Goal: Task Accomplishment & Management: Manage account settings

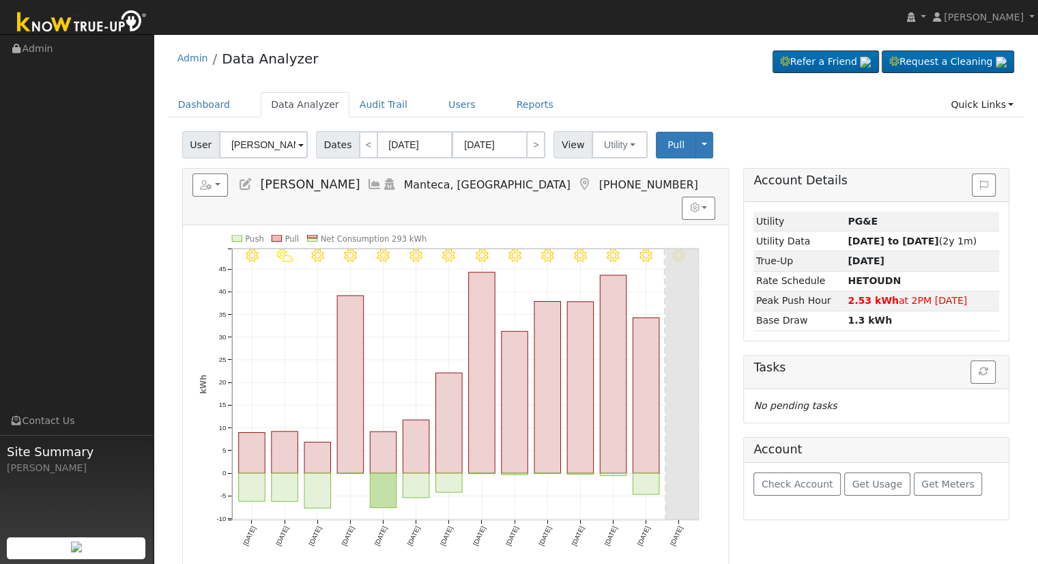
drag, startPoint x: 0, startPoint y: 0, endPoint x: 264, endPoint y: 140, distance: 298.9
click at [264, 140] on input "[PERSON_NAME]" at bounding box center [263, 144] width 89 height 27
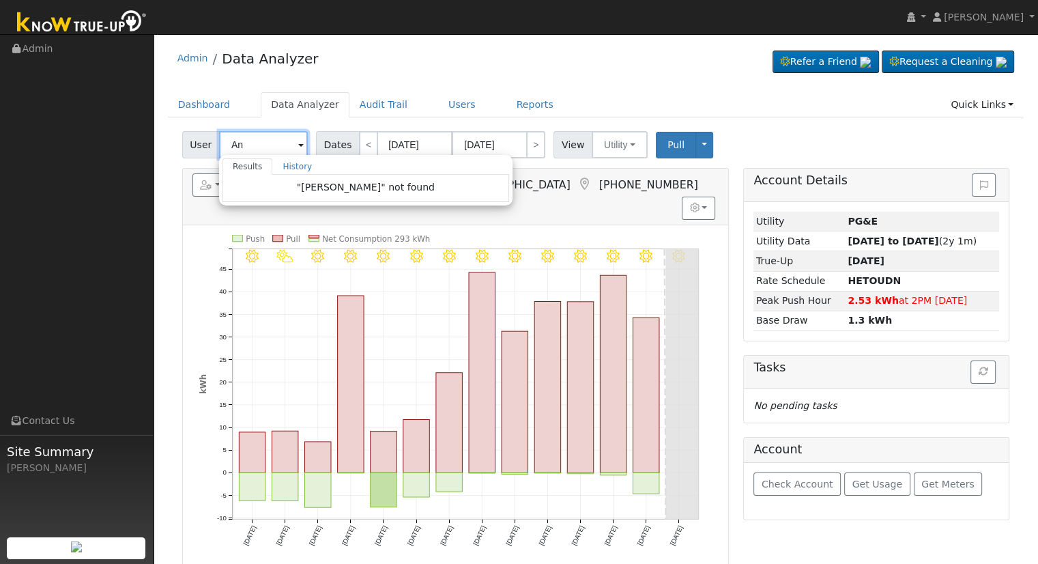
type input "A"
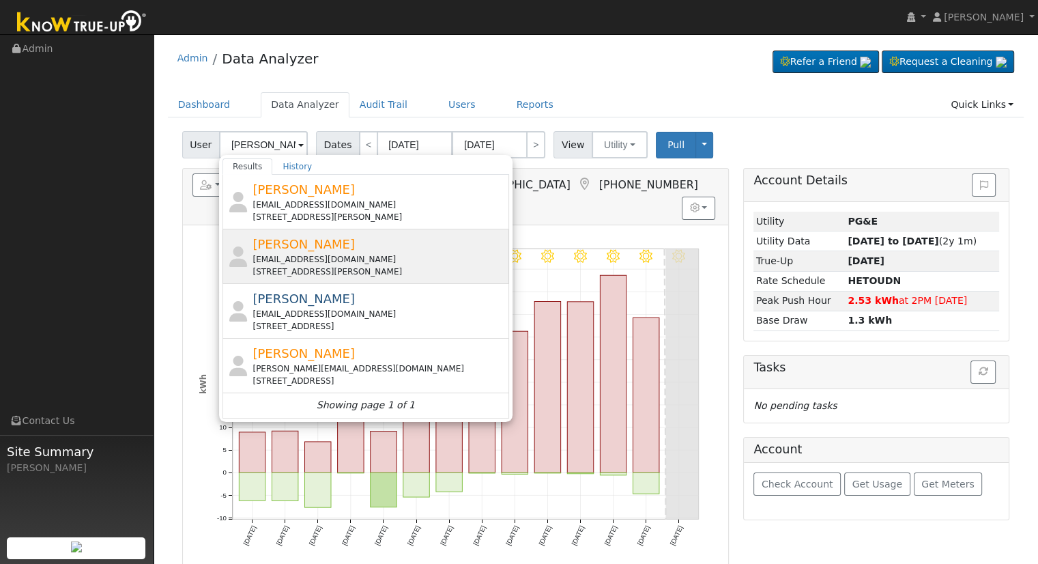
click at [362, 265] on div "[STREET_ADDRESS][PERSON_NAME]" at bounding box center [378, 271] width 253 height 12
type input "Neil Cannon"
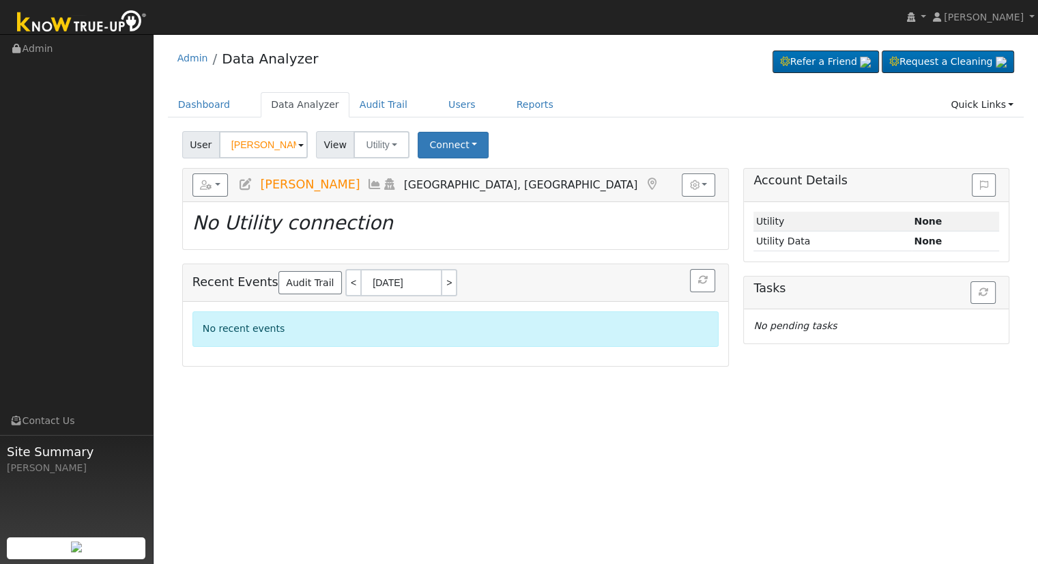
click at [238, 178] on icon at bounding box center [245, 184] width 15 height 12
checkbox input "true"
type input "Neil"
type input "Cannon"
type input "cannon808@hotmail.com"
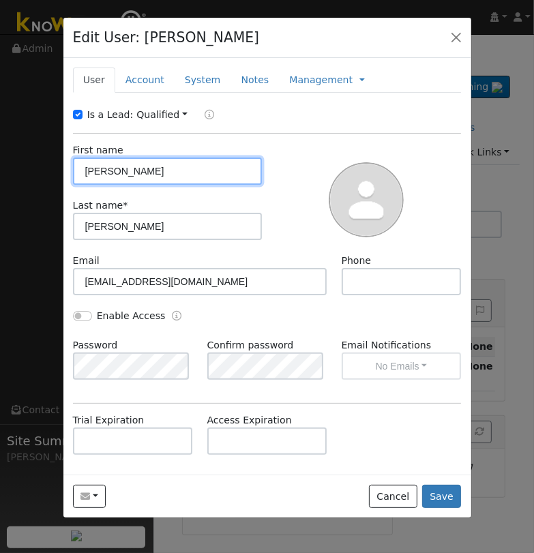
click at [109, 175] on input "Neil" at bounding box center [168, 171] width 190 height 27
click at [110, 175] on input "Neil" at bounding box center [168, 171] width 190 height 27
click at [112, 175] on input "Neil" at bounding box center [168, 171] width 190 height 27
paste input "Andrea & Neil"
click at [103, 171] on input "NeilAndrea & Neil" at bounding box center [168, 171] width 190 height 27
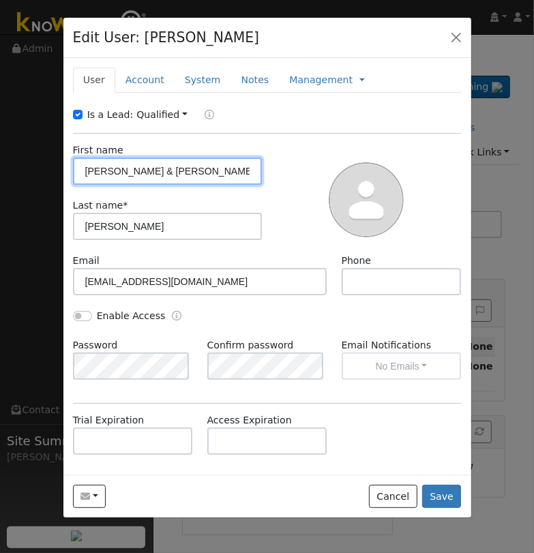
type input "Andrea & Neil"
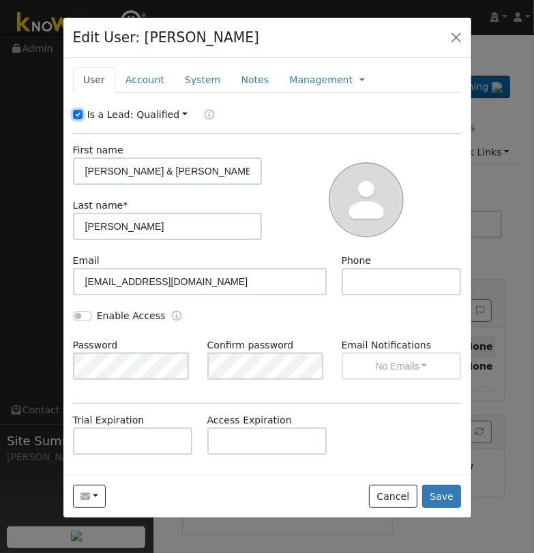
click at [76, 114] on input "Is a Lead:" at bounding box center [78, 115] width 10 height 10
checkbox input "false"
click at [383, 279] on input "text" at bounding box center [402, 281] width 120 height 27
click at [400, 287] on input "text" at bounding box center [402, 281] width 120 height 27
paste input "559-676-1158"
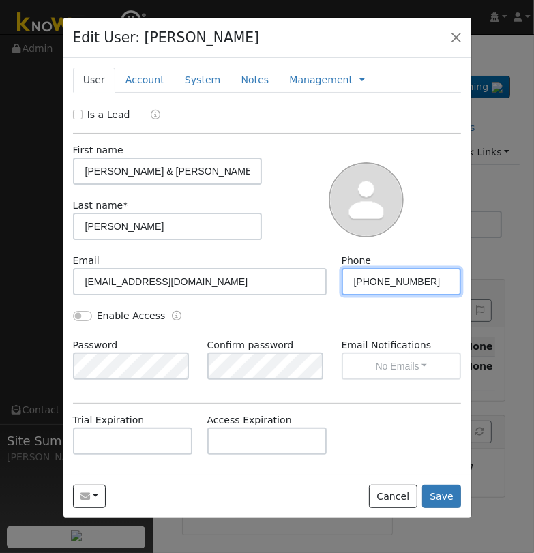
type input "559-676-1158"
click at [72, 317] on div "Enable Access" at bounding box center [166, 317] width 201 height 16
click at [77, 307] on div "Email cannon808@hotmail.com Phone 559-676-1158" at bounding box center [267, 281] width 403 height 55
click at [86, 315] on input "Enable Access" at bounding box center [82, 316] width 19 height 10
checkbox input "true"
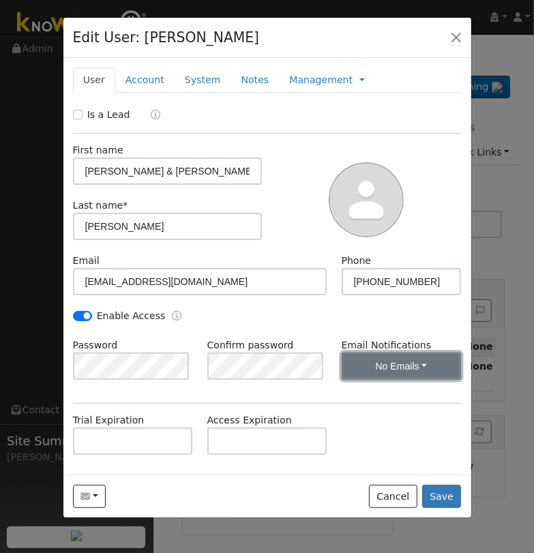
click at [374, 370] on button "No Emails" at bounding box center [402, 366] width 120 height 27
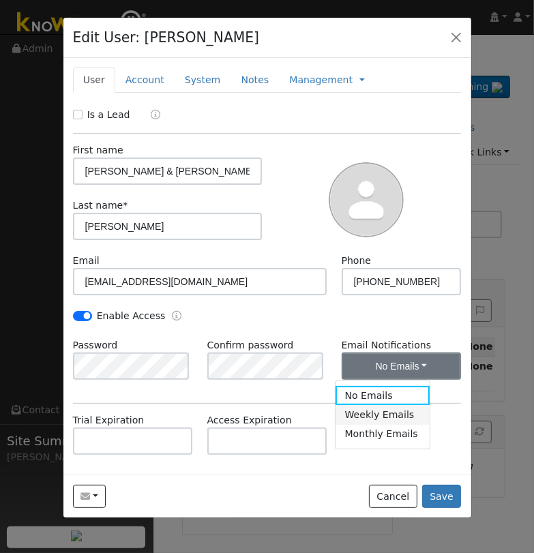
click at [364, 419] on link "Weekly Emails" at bounding box center [383, 414] width 95 height 19
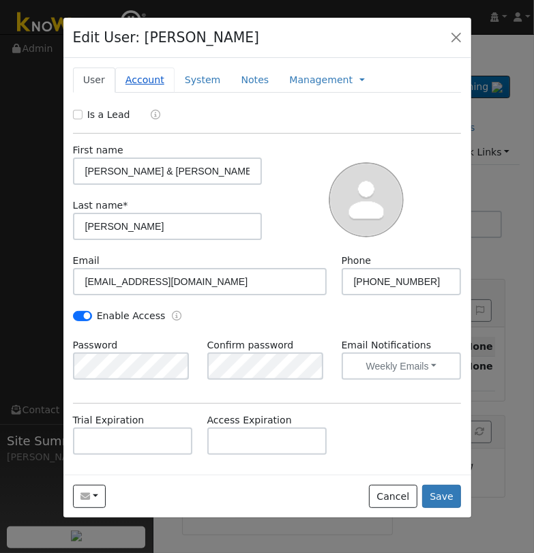
click at [156, 85] on link "Account" at bounding box center [144, 80] width 59 height 25
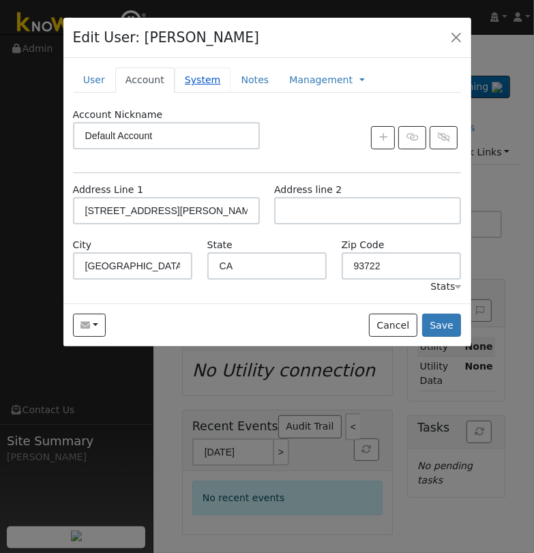
click at [205, 78] on link "System" at bounding box center [203, 80] width 57 height 25
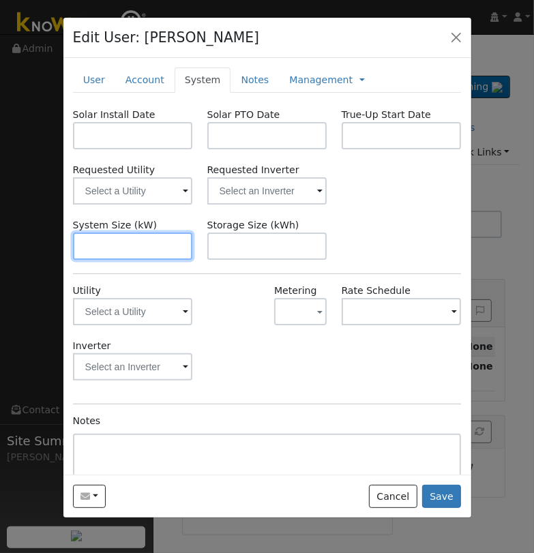
click at [108, 249] on input "text" at bounding box center [133, 246] width 120 height 27
paste input "21.730"
type input "21.7"
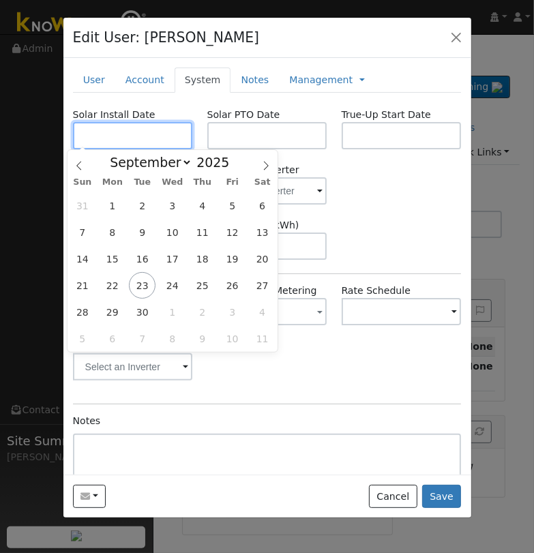
click at [94, 143] on input "text" at bounding box center [133, 135] width 120 height 27
paste input "5/27/2025"
type input "05/27/2025"
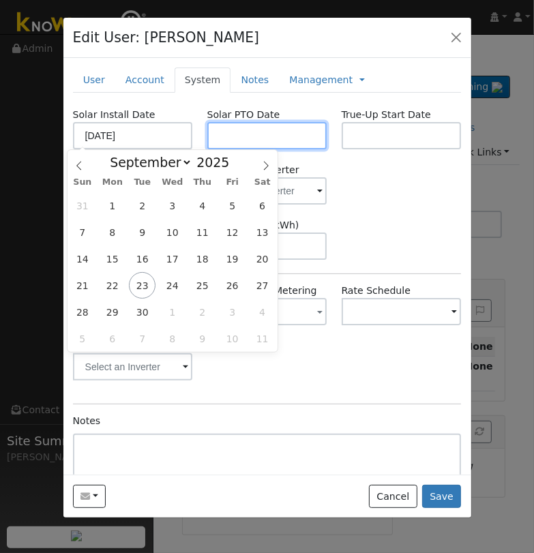
click at [241, 129] on input "text" at bounding box center [267, 135] width 120 height 27
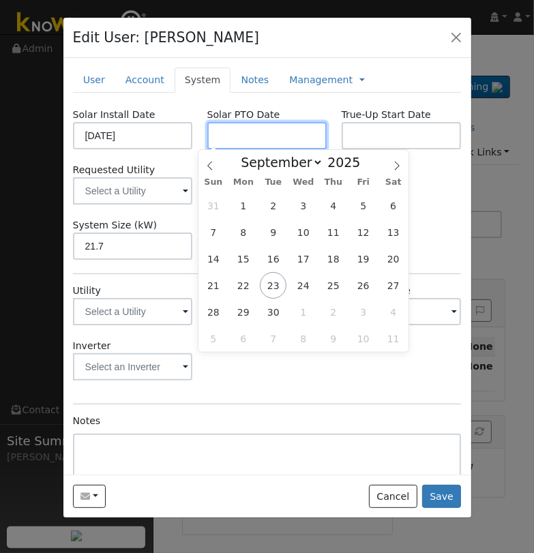
click at [263, 130] on input "text" at bounding box center [267, 135] width 120 height 27
paste input "9/22/2025"
type input "09/22/2025"
click at [423, 190] on div "Requested Utility Requested Inverter" at bounding box center [267, 184] width 403 height 42
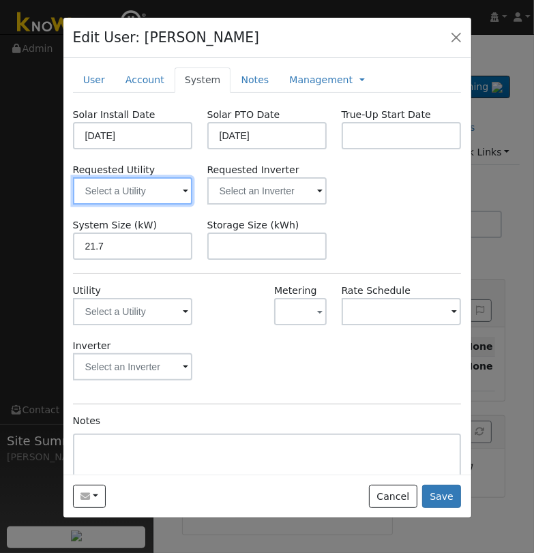
click at [126, 194] on input "text" at bounding box center [133, 190] width 120 height 27
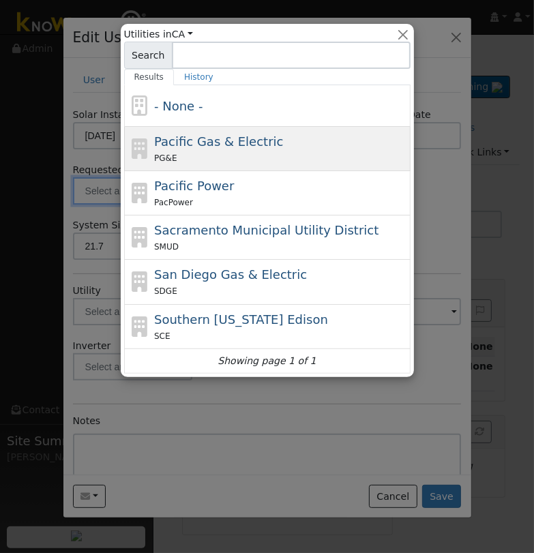
click at [210, 139] on span "Pacific Gas & Electric" at bounding box center [218, 141] width 129 height 14
type input "Pacific Gas & Electric"
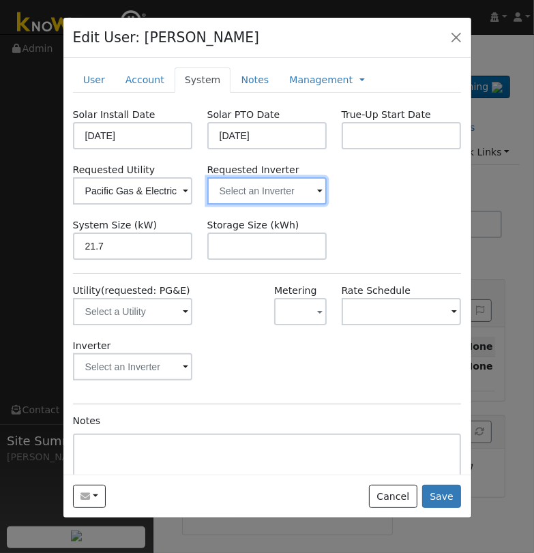
click at [248, 186] on input "text" at bounding box center [267, 190] width 120 height 27
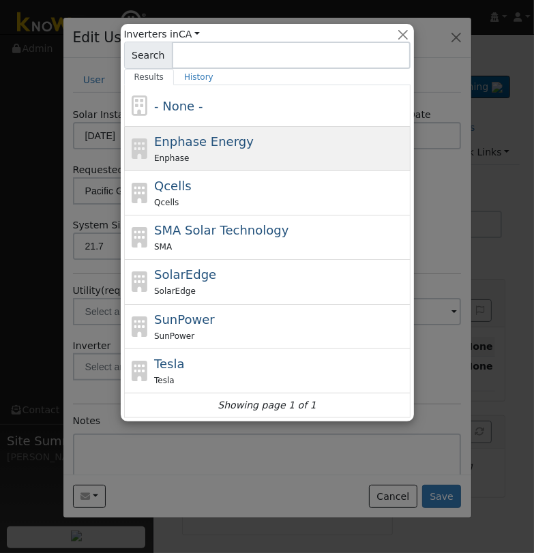
click at [250, 152] on div "Enphase" at bounding box center [280, 158] width 253 height 14
type input "Enphase Energy"
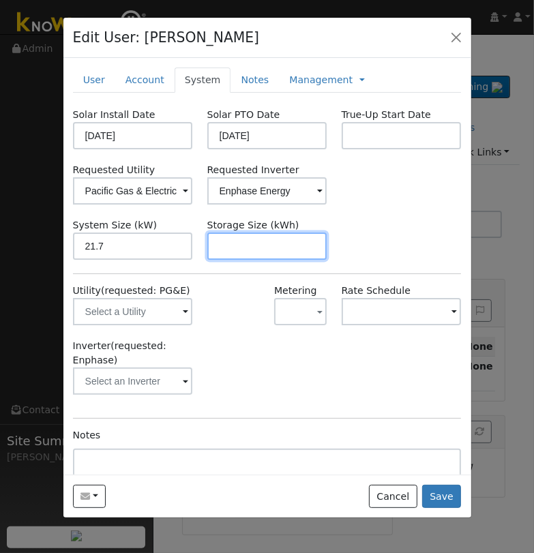
click at [227, 248] on input "text" at bounding box center [267, 246] width 120 height 27
click at [238, 251] on input "text" at bounding box center [267, 246] width 120 height 27
paste input "45.00"
type input "45"
click at [300, 88] on div "Management Management Billing Timeline" at bounding box center [327, 80] width 96 height 25
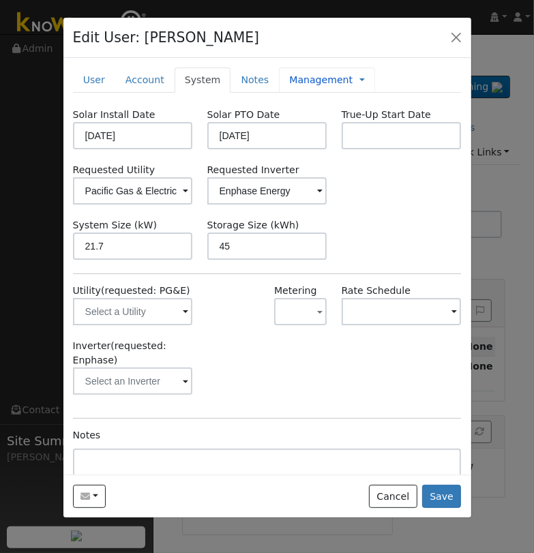
click at [304, 80] on link "Management" at bounding box center [320, 80] width 63 height 14
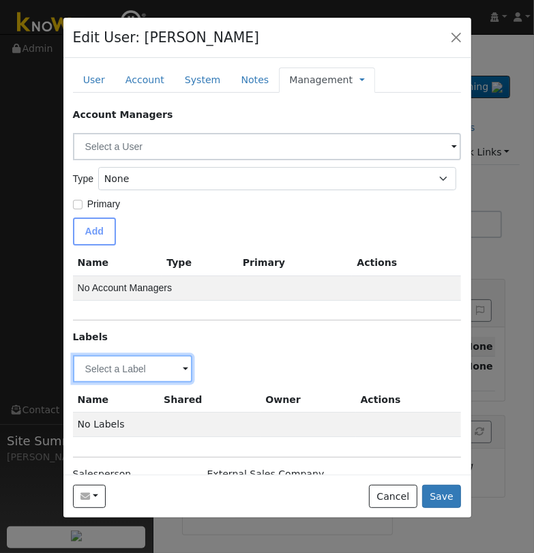
click at [149, 369] on input "text" at bounding box center [133, 369] width 120 height 27
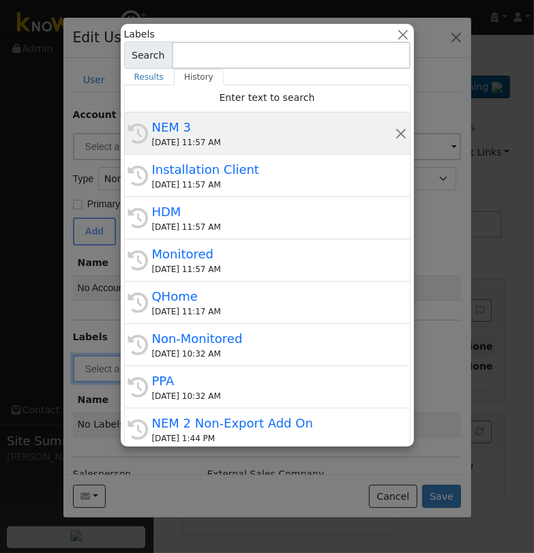
click at [209, 129] on div "NEM 3" at bounding box center [273, 127] width 243 height 18
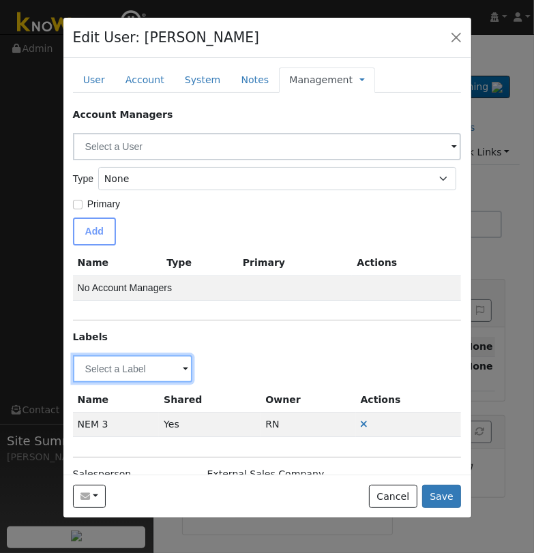
click at [144, 369] on input "text" at bounding box center [133, 369] width 120 height 27
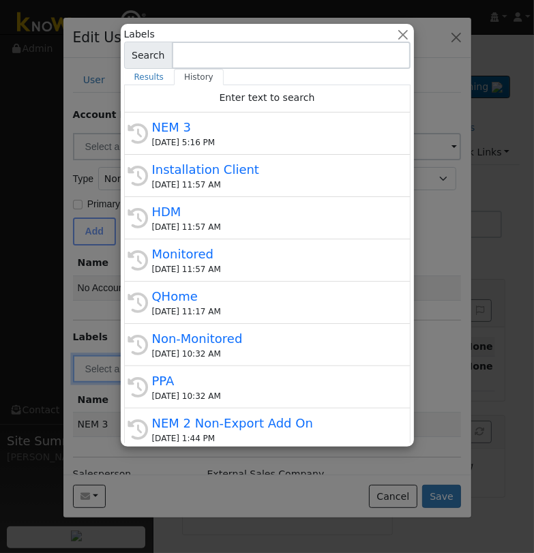
click at [233, 213] on div "HDM" at bounding box center [273, 212] width 243 height 18
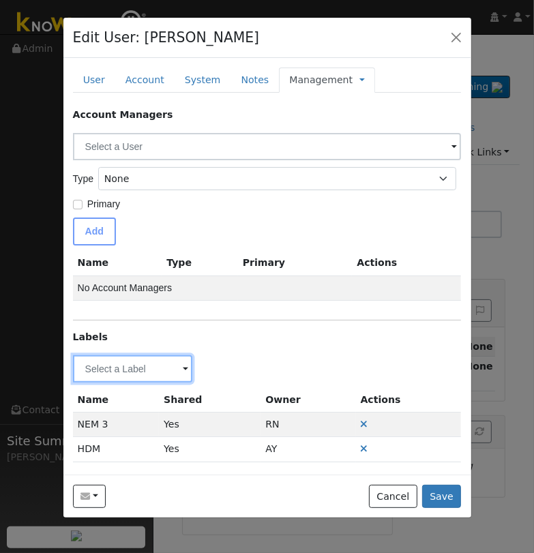
click at [143, 369] on input "text" at bounding box center [133, 369] width 120 height 27
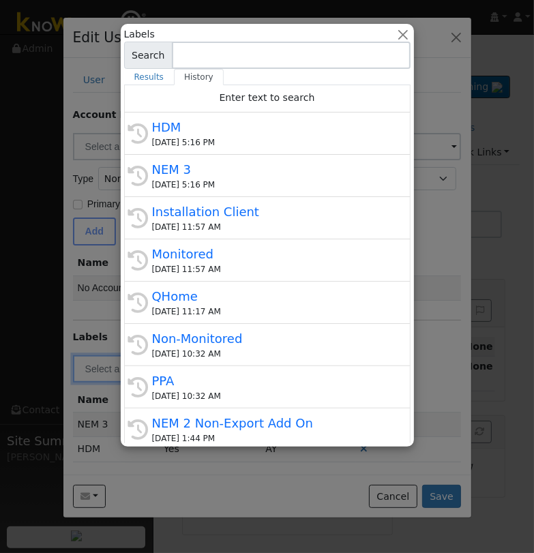
drag, startPoint x: 235, startPoint y: 265, endPoint x: 226, endPoint y: 291, distance: 27.6
click at [235, 265] on div "09/22/2025 11:57 AM" at bounding box center [273, 269] width 243 height 12
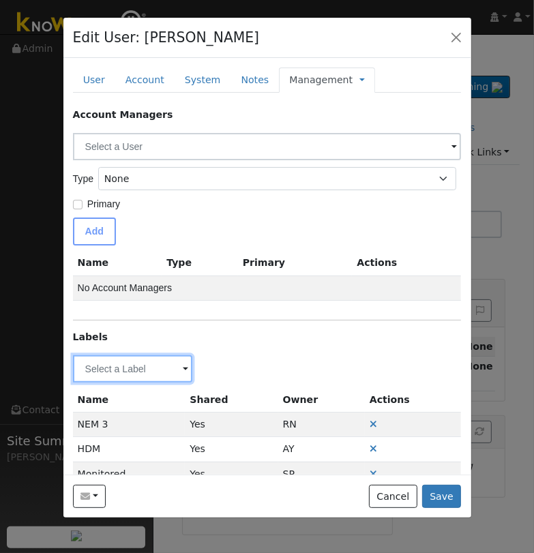
click at [146, 360] on input "text" at bounding box center [133, 369] width 120 height 27
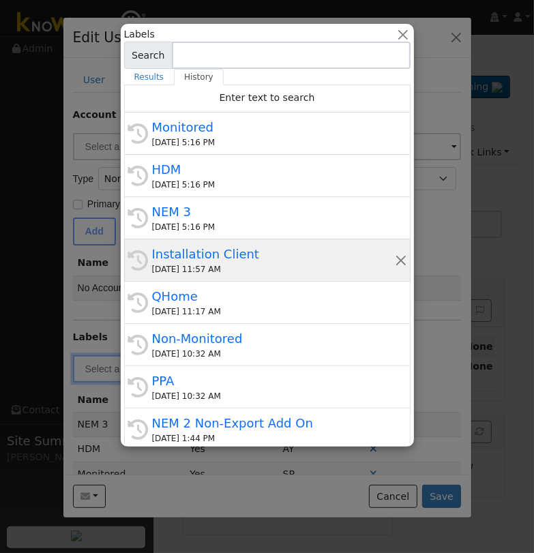
click at [244, 245] on div "Installation Client" at bounding box center [273, 254] width 243 height 18
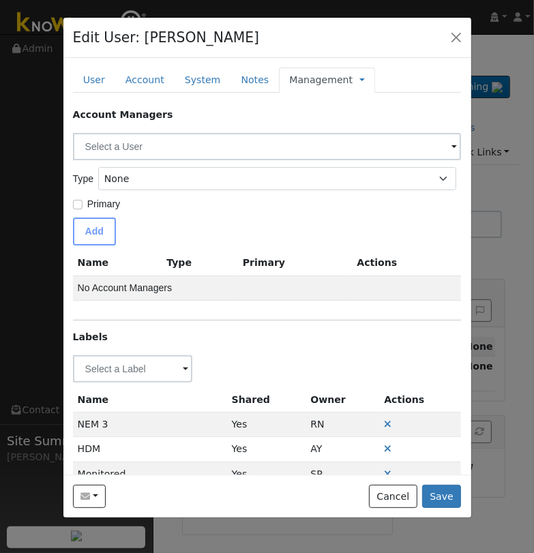
click at [132, 383] on div "Account Managers Type None Manager Sales Other Primary Add Name Type Primary Ac…" at bounding box center [267, 346] width 389 height 476
click at [145, 356] on input "text" at bounding box center [133, 369] width 120 height 27
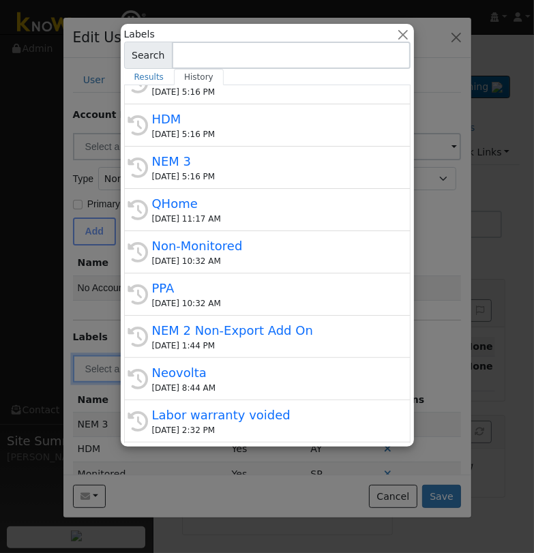
scroll to position [205, 0]
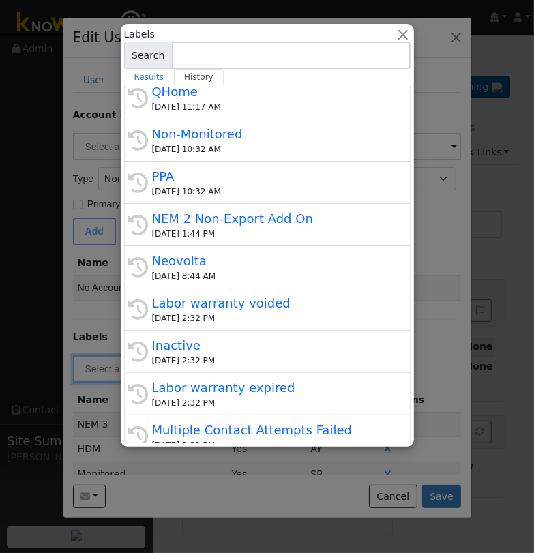
click at [437, 211] on div at bounding box center [267, 276] width 534 height 553
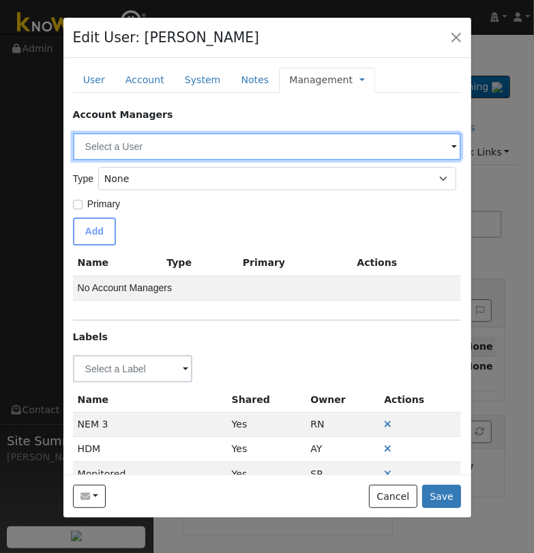
click at [217, 143] on input "text" at bounding box center [267, 146] width 389 height 27
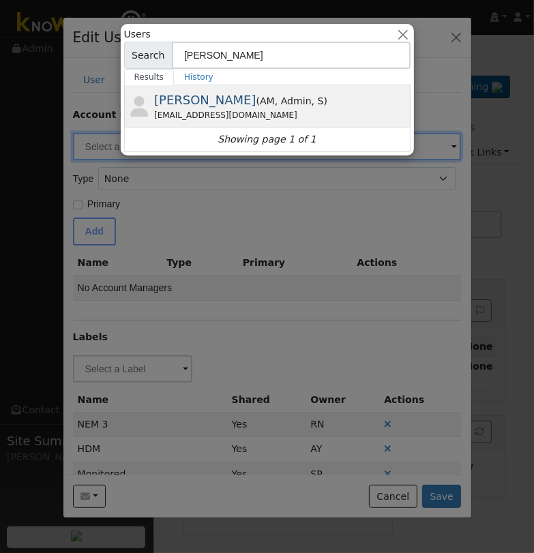
type input "Eric"
click at [260, 96] on span "AM" at bounding box center [267, 101] width 15 height 11
type input "Eric Cisneros"
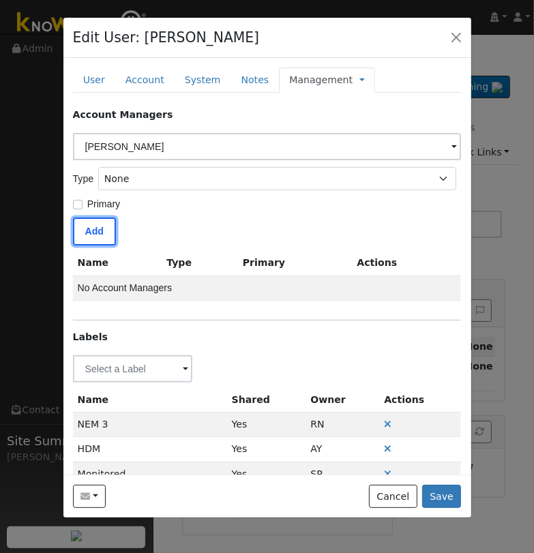
click at [87, 235] on button "Add" at bounding box center [94, 232] width 43 height 28
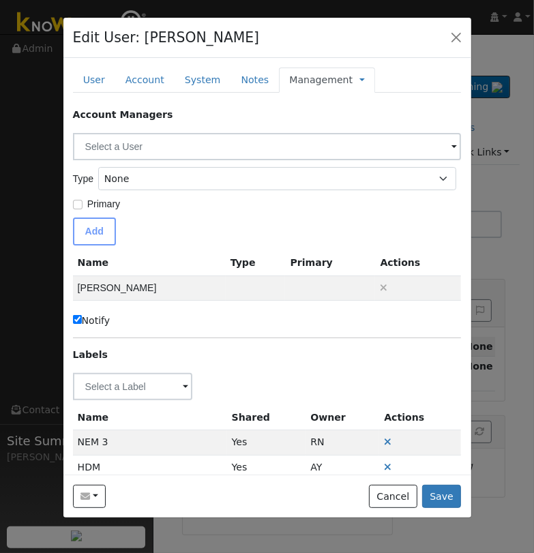
click at [76, 319] on input "Notify" at bounding box center [77, 319] width 9 height 9
checkbox input "false"
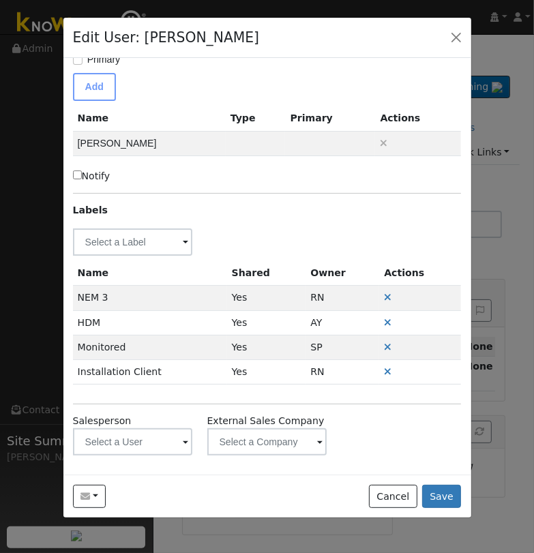
scroll to position [147, 0]
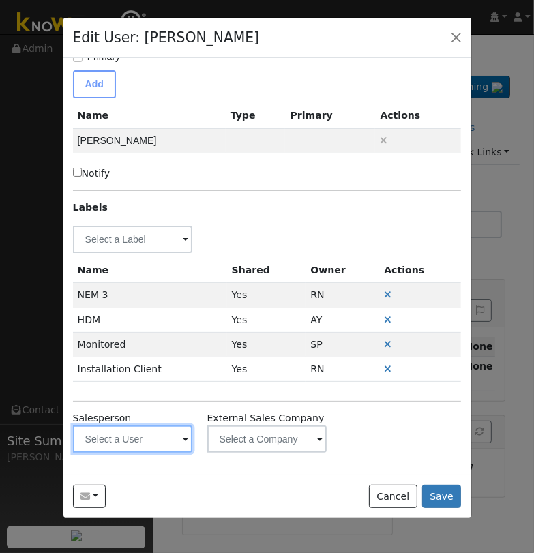
click at [160, 440] on input "text" at bounding box center [133, 439] width 120 height 27
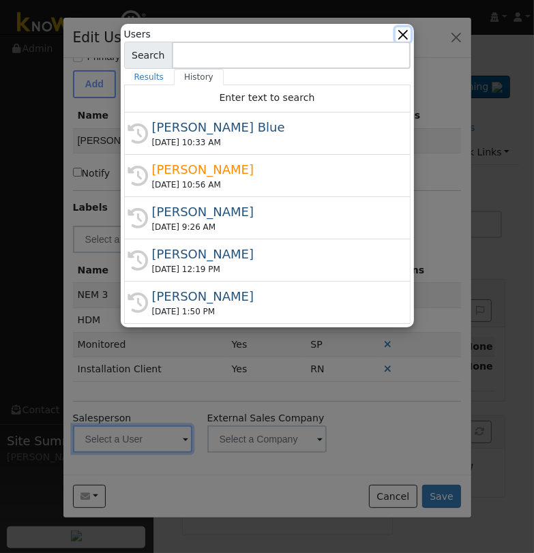
click at [406, 33] on button "button" at bounding box center [403, 34] width 14 height 14
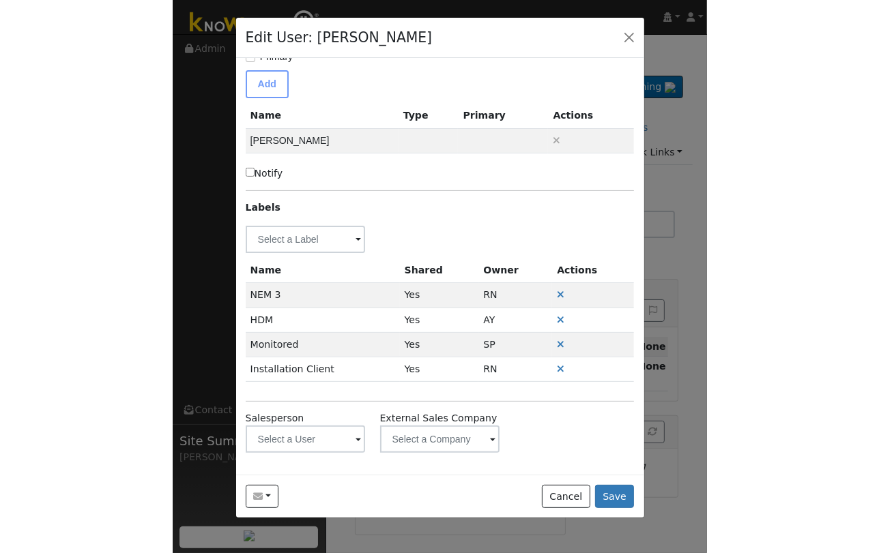
scroll to position [0, 0]
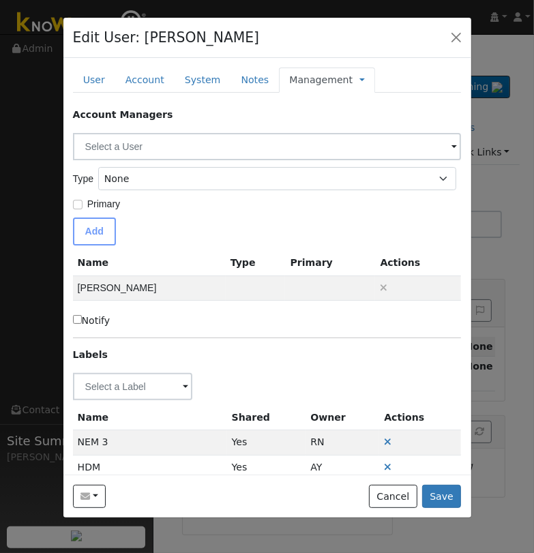
click at [353, 81] on span "Management Billing Timeline" at bounding box center [359, 79] width 12 height 11
click at [360, 77] on link at bounding box center [362, 80] width 5 height 14
click at [363, 118] on link "Billing" at bounding box center [407, 124] width 95 height 19
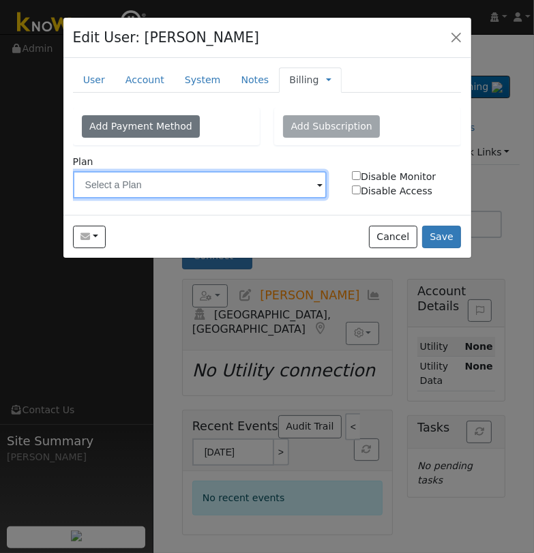
click at [210, 188] on input "text" at bounding box center [200, 184] width 255 height 27
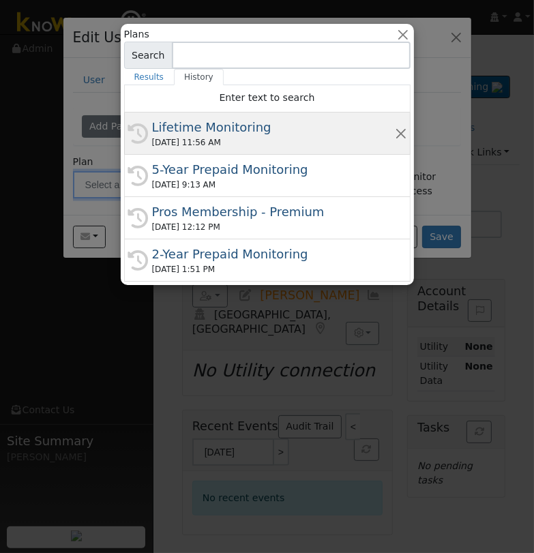
click at [192, 132] on div "Lifetime Monitoring" at bounding box center [273, 127] width 243 height 18
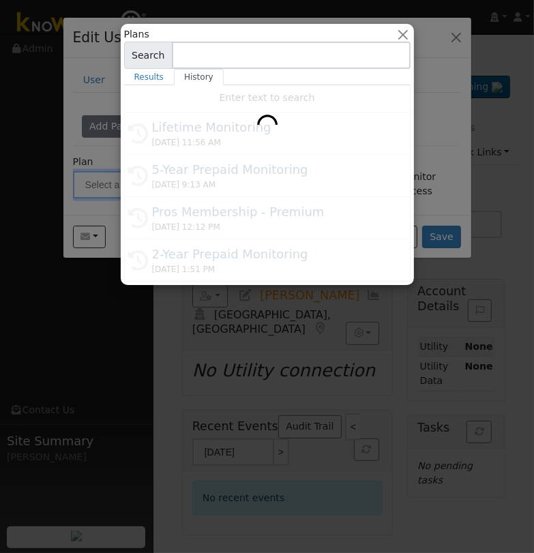
type input "Lifetime Monitoring"
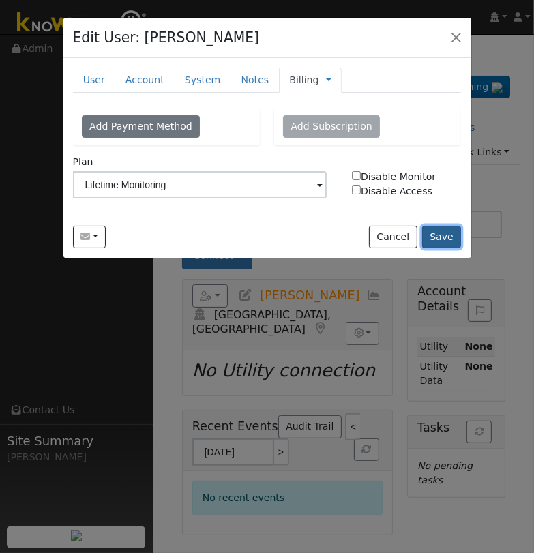
click at [437, 229] on button "Save" at bounding box center [442, 237] width 40 height 23
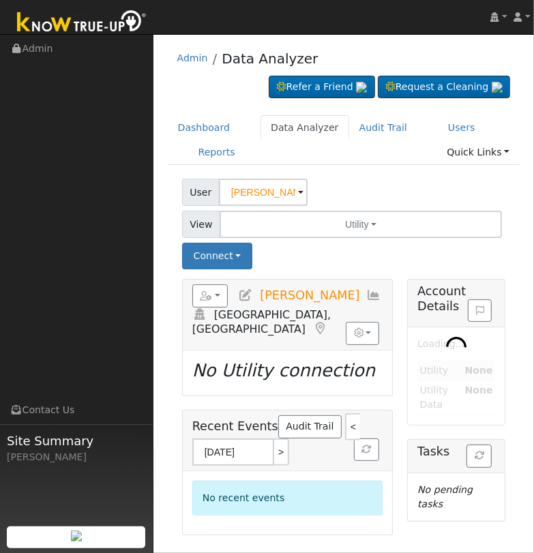
type input "Andrea & Neil Cannon"
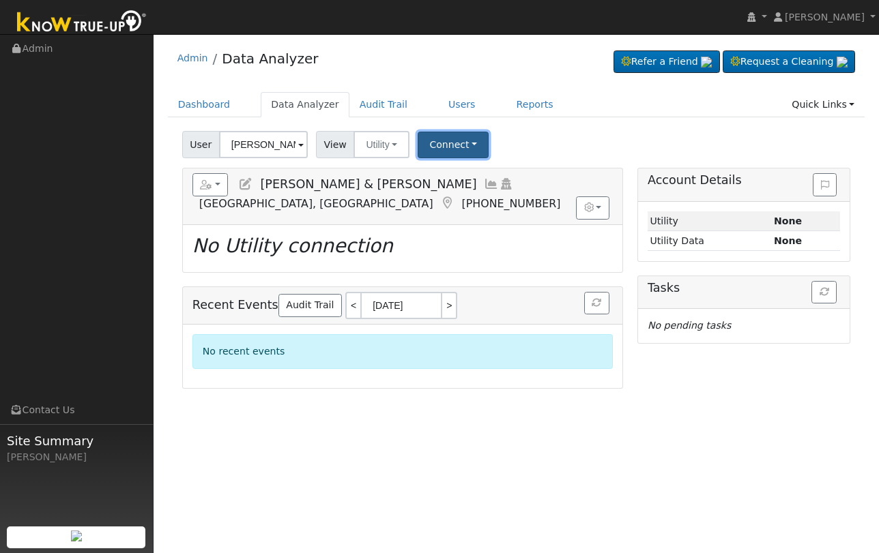
click at [443, 151] on button "Connect" at bounding box center [453, 145] width 71 height 27
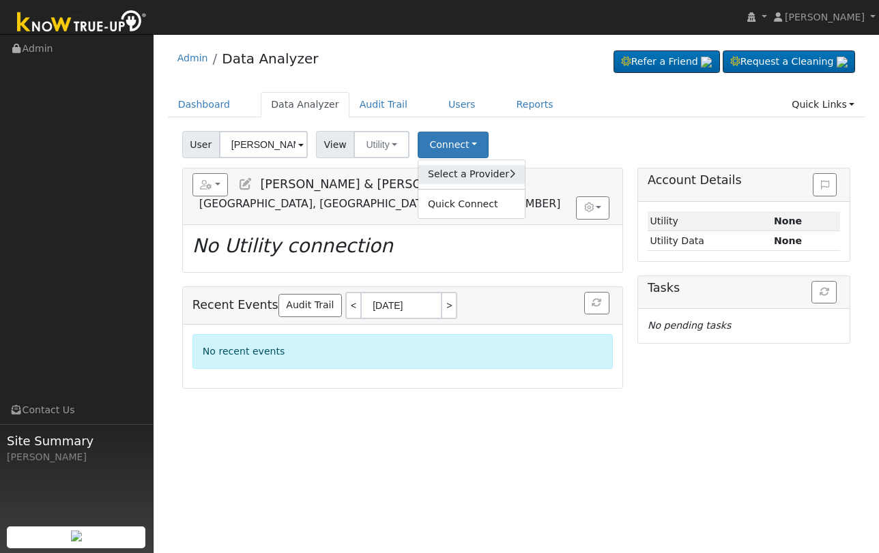
click at [480, 178] on link "Select a Provider" at bounding box center [471, 174] width 106 height 19
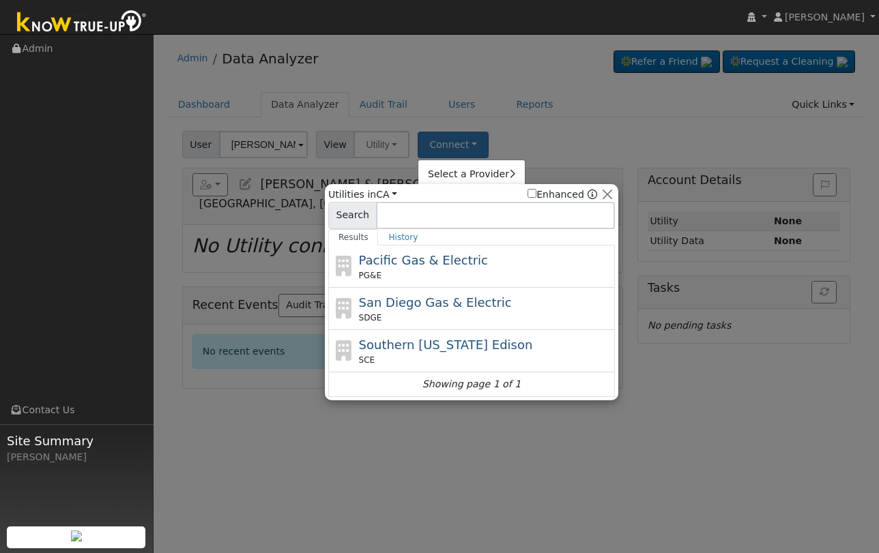
click at [434, 225] on input at bounding box center [495, 215] width 239 height 27
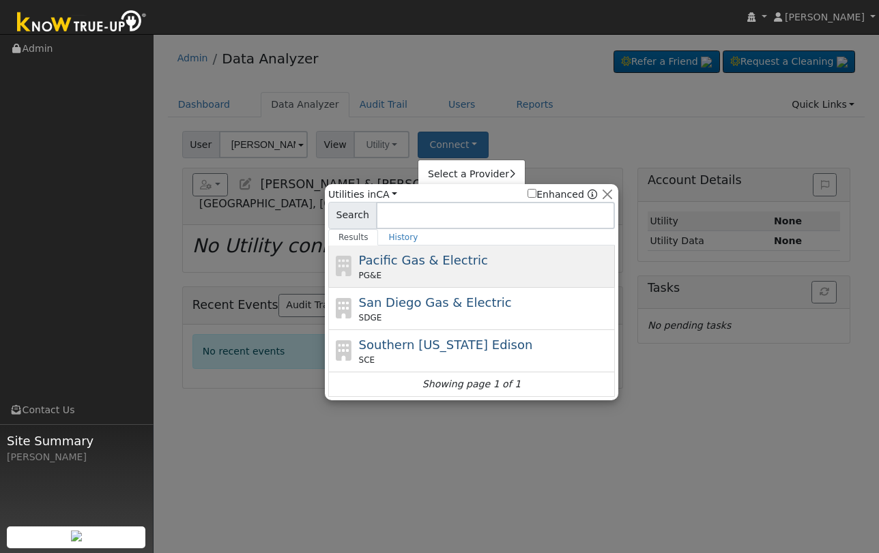
click at [431, 265] on span "Pacific Gas & Electric" at bounding box center [423, 260] width 129 height 14
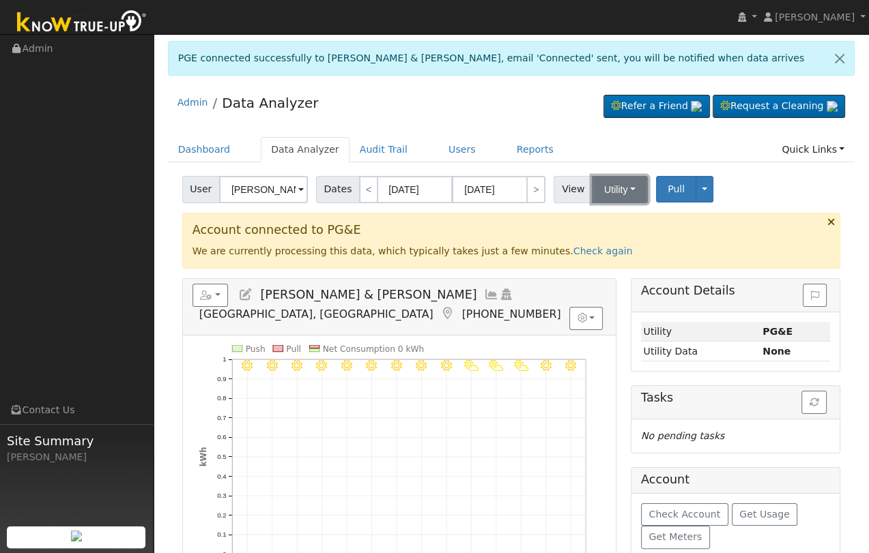
click at [604, 190] on button "Utility" at bounding box center [620, 189] width 56 height 27
click at [413, 229] on h3 "Account connected to PG&E" at bounding box center [511, 230] width 638 height 14
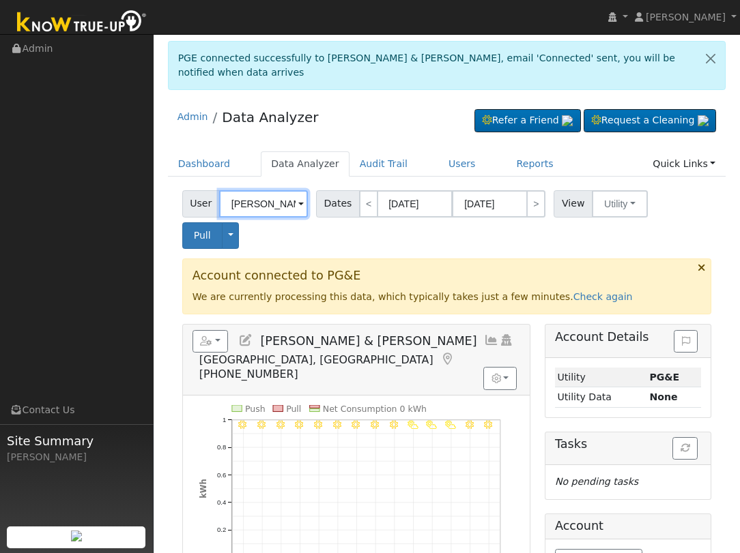
click at [259, 192] on input "[PERSON_NAME] & [PERSON_NAME]" at bounding box center [263, 203] width 89 height 27
paste input "Calder"
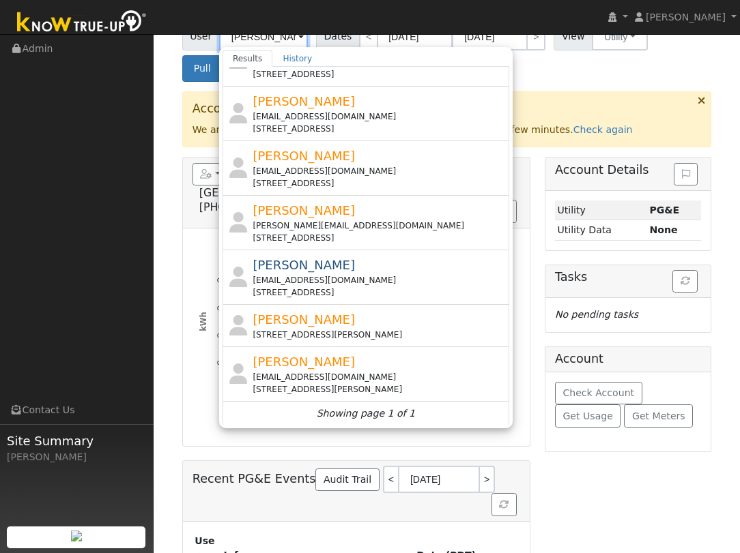
scroll to position [169, 0]
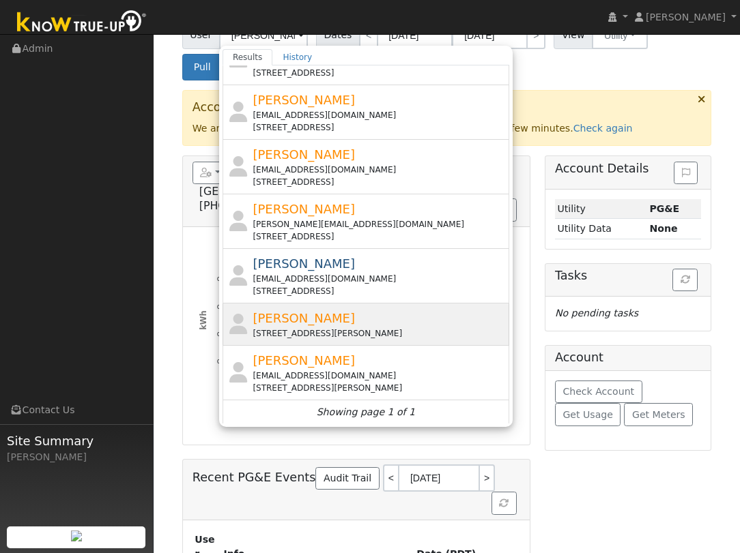
click at [355, 309] on div "Raquel Calderon 1694 North Brawley Avenue, Fresno, CA 93722" at bounding box center [378, 324] width 253 height 31
type input "Raquel Calderon"
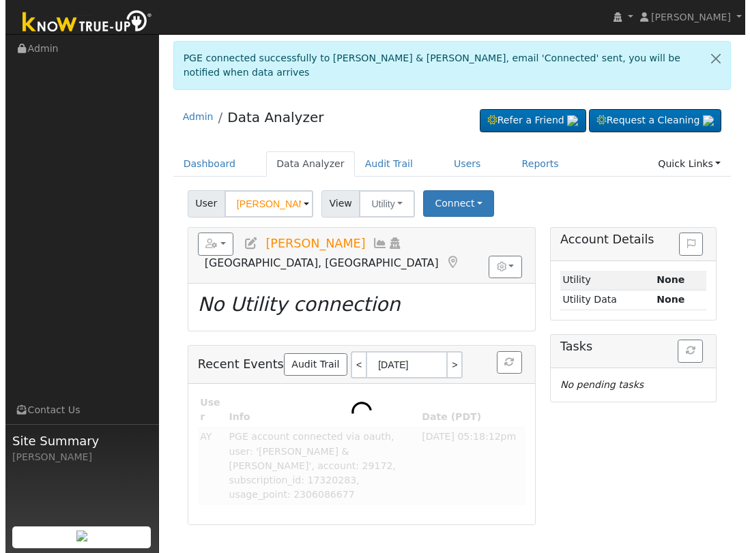
scroll to position [0, 0]
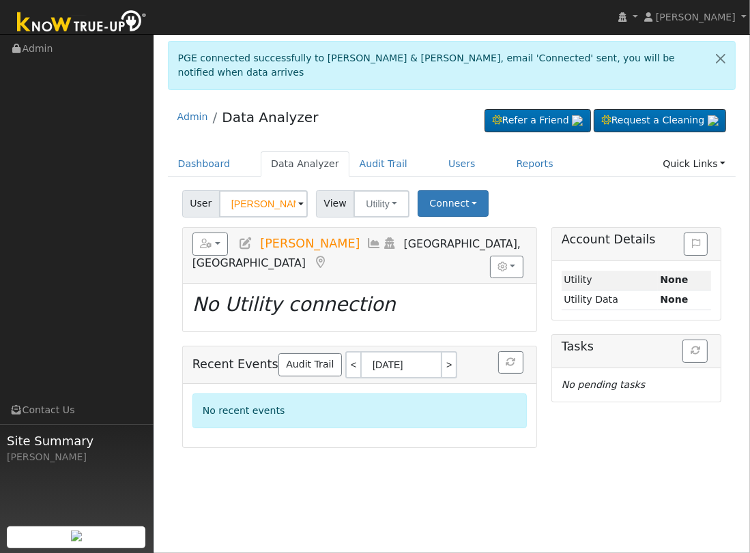
click at [244, 237] on icon at bounding box center [245, 243] width 15 height 12
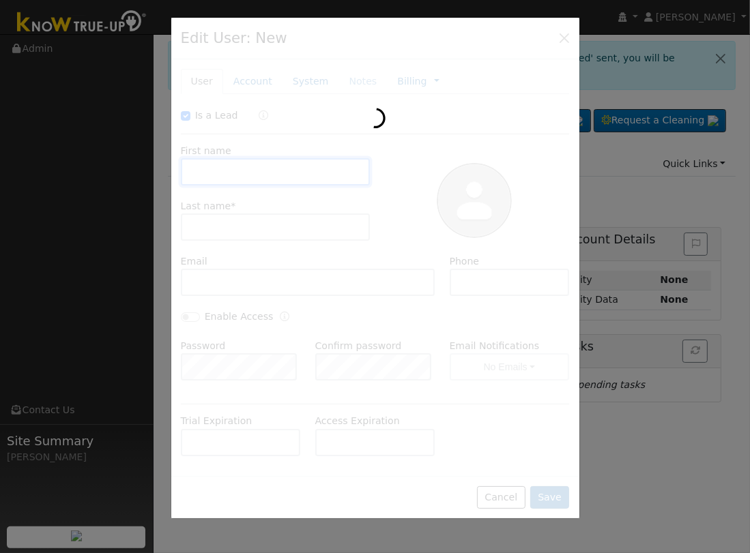
checkbox input "true"
type input "Raquel"
type input "Calderon"
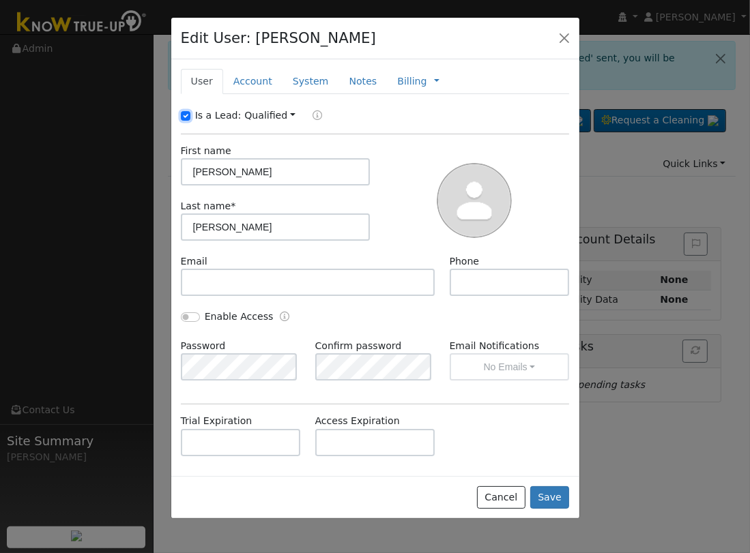
click at [185, 115] on input "Is a Lead:" at bounding box center [186, 116] width 10 height 10
checkbox input "false"
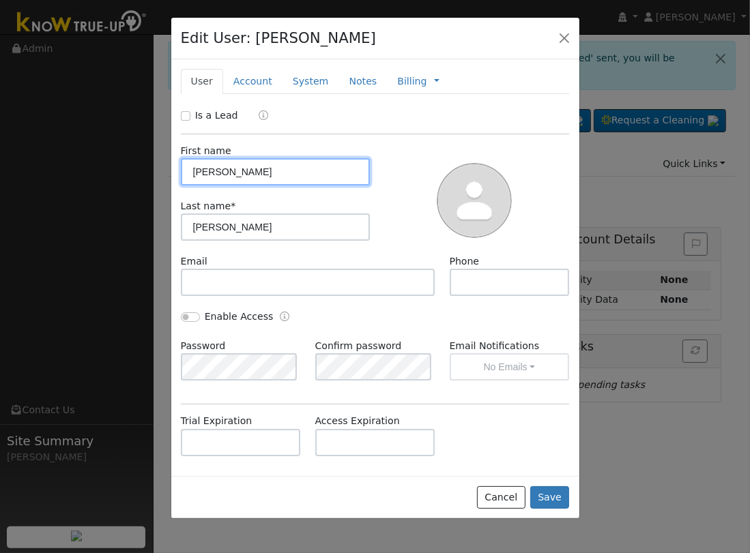
click at [257, 181] on input "Raquel" at bounding box center [276, 171] width 190 height 27
paste input "& Joshua"
type input "Raquel & Joshua"
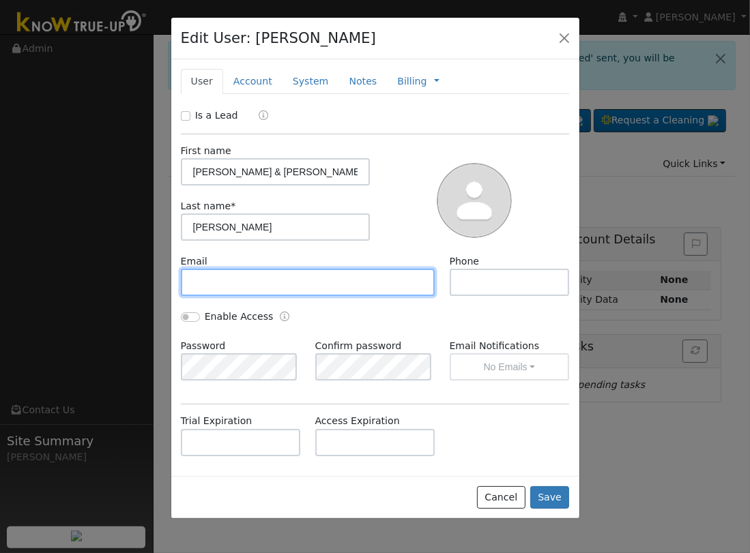
click at [341, 282] on input "text" at bounding box center [308, 282] width 255 height 27
paste input "raquel.godoy10@yahoo.com"
type input "raquel.godoy10@yahoo.com"
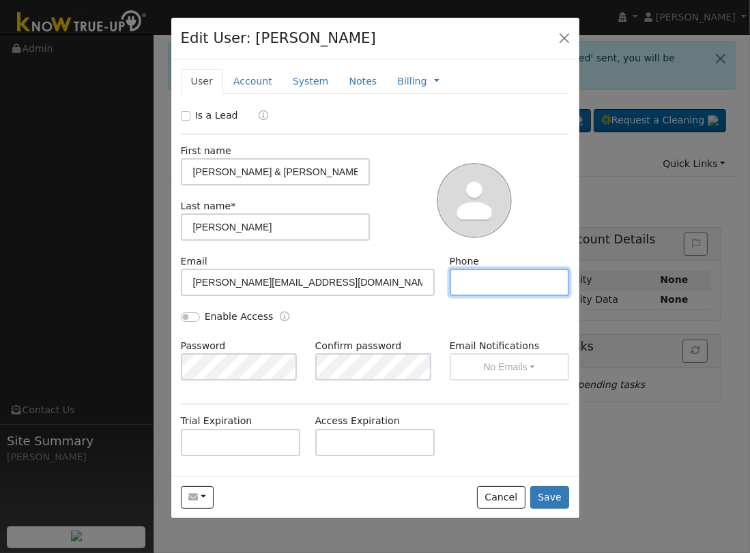
click at [469, 281] on input "text" at bounding box center [510, 282] width 120 height 27
click at [469, 276] on input "text" at bounding box center [510, 282] width 120 height 27
paste input "(559) 515-9046"
type input "(559) 515-9046"
click at [185, 319] on input "Enable Access" at bounding box center [190, 318] width 19 height 10
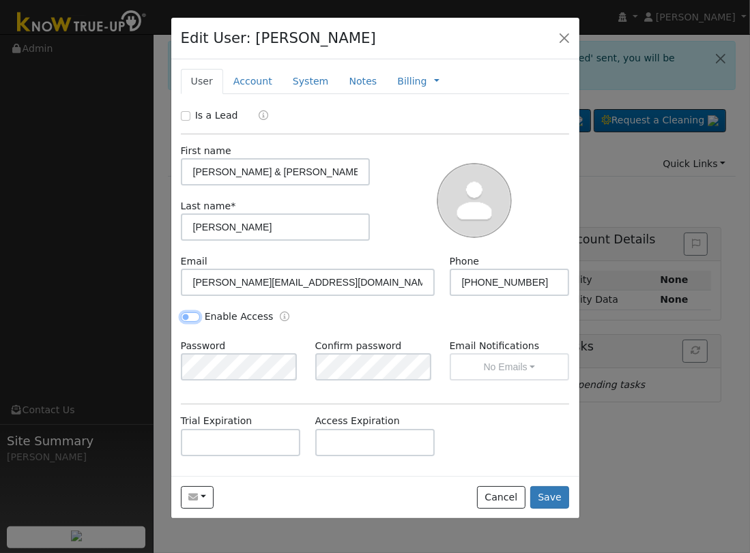
checkbox input "true"
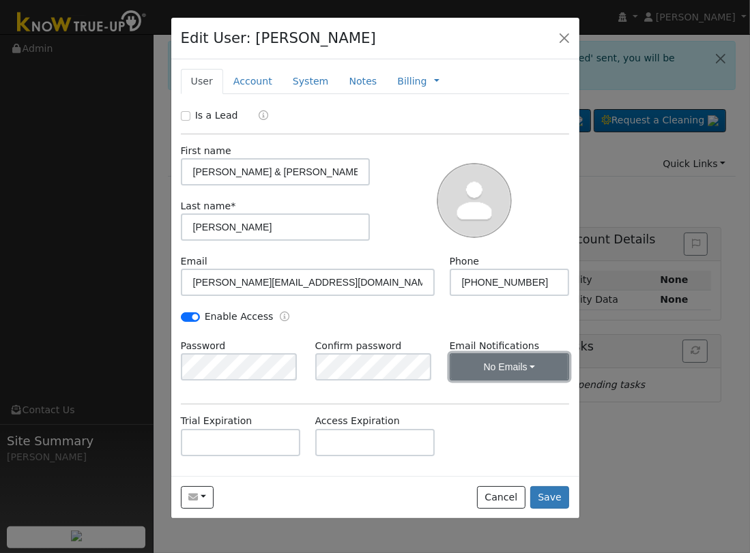
click at [495, 371] on button "No Emails" at bounding box center [510, 366] width 120 height 27
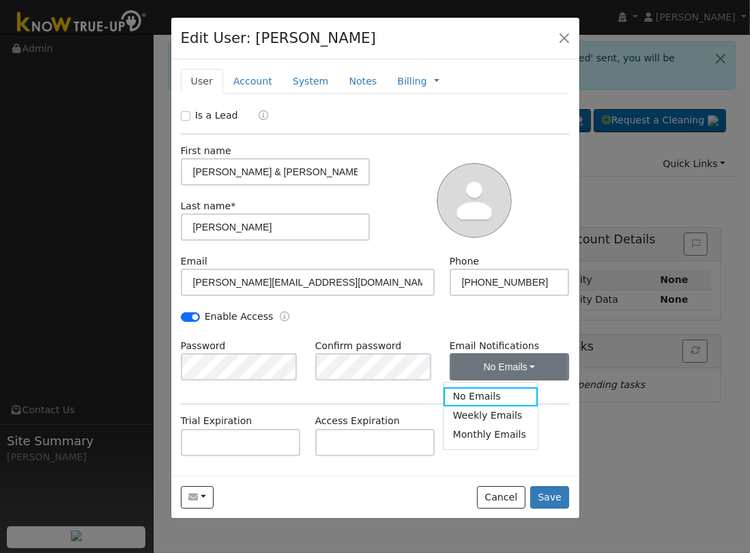
click at [489, 412] on link "Weekly Emails" at bounding box center [491, 416] width 95 height 19
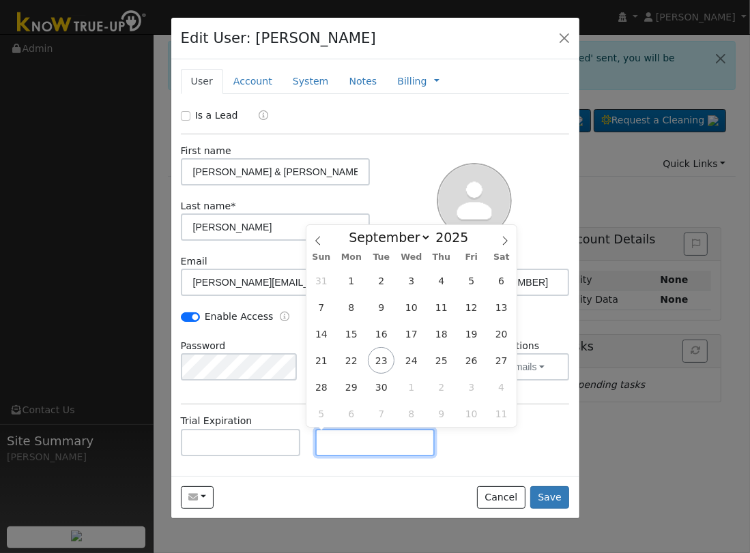
click at [352, 437] on input "text" at bounding box center [375, 442] width 120 height 27
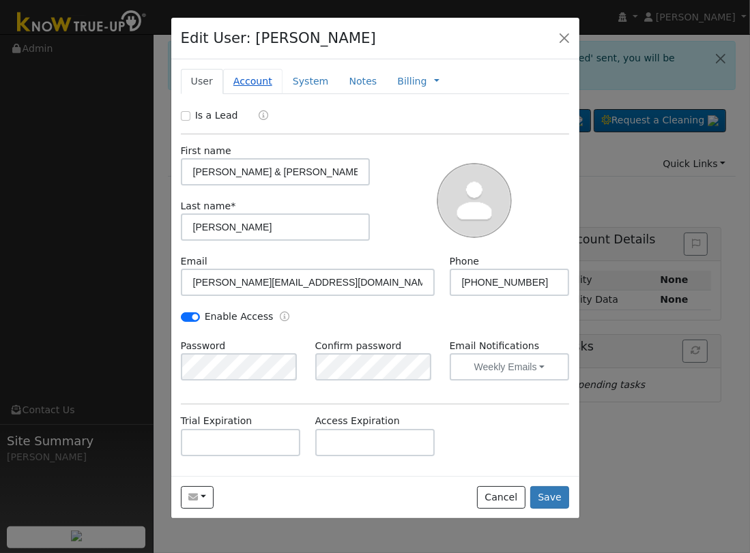
click at [243, 82] on link "Account" at bounding box center [252, 81] width 59 height 25
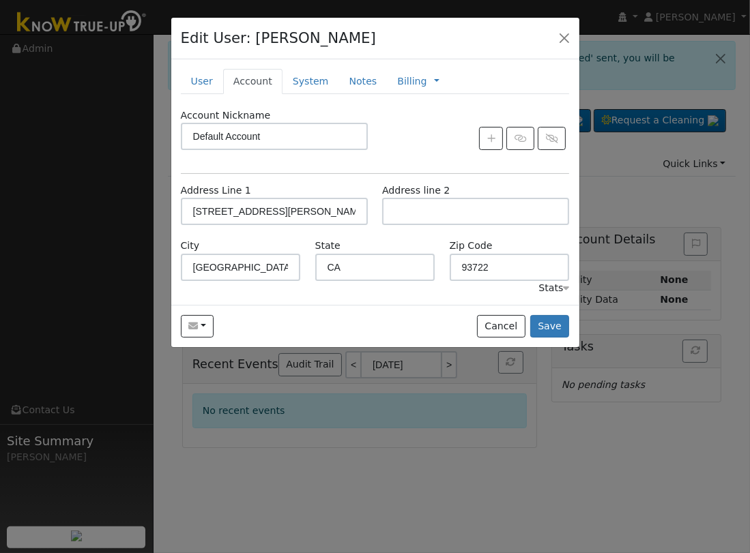
click at [298, 35] on h4 "Edit User: Raquel Calderon" at bounding box center [278, 38] width 195 height 22
click at [301, 76] on link "System" at bounding box center [311, 81] width 57 height 25
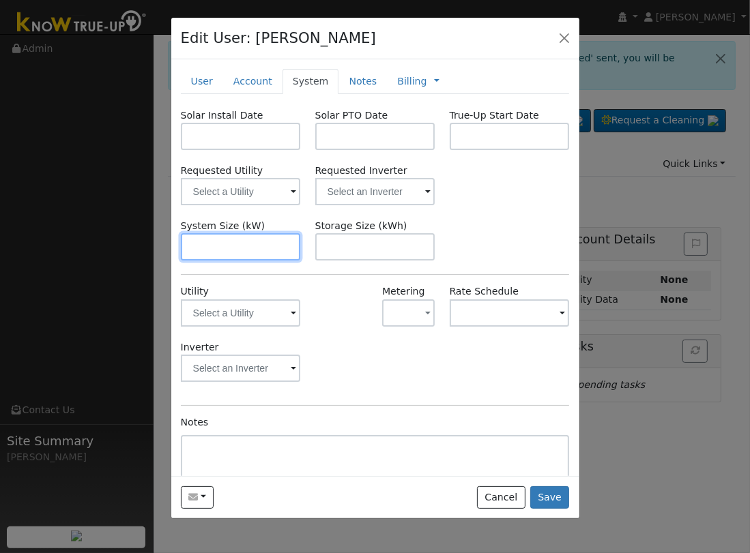
click at [267, 252] on input "text" at bounding box center [241, 246] width 120 height 27
paste input "13.120"
type input "13.1"
click at [255, 143] on input "text" at bounding box center [241, 136] width 120 height 27
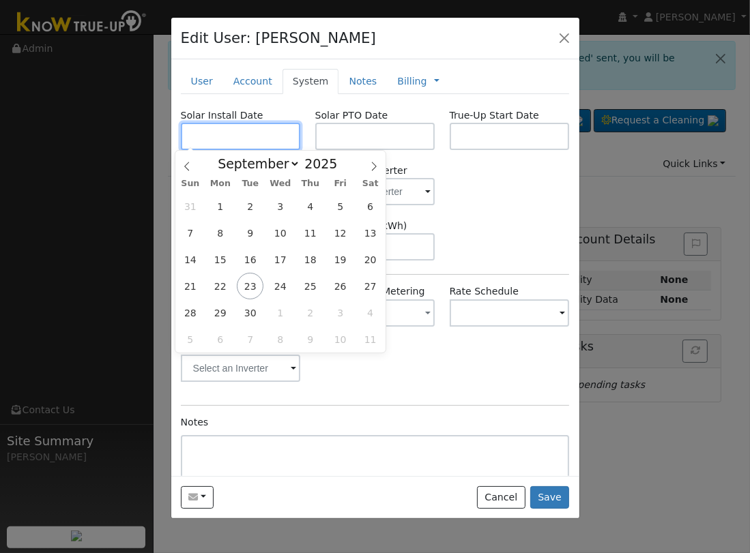
paste input "9/8/2025"
type input "09/08/2025"
click at [367, 130] on input "text" at bounding box center [375, 136] width 120 height 27
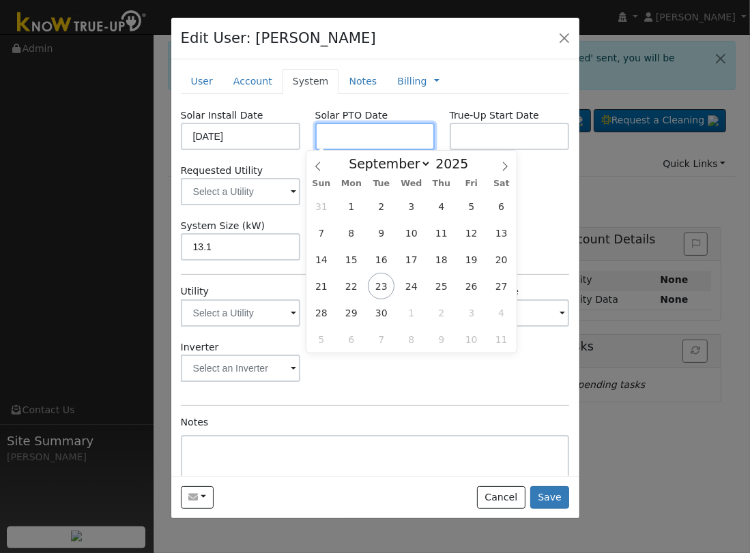
click at [323, 130] on input "text" at bounding box center [375, 136] width 120 height 27
paste input "9/22/2025"
type input "09/22/2025"
click at [446, 399] on div "Solar Install Date 09/08/2025 Solar PTO Date 09/22/2025 True-Up Start Date Requ…" at bounding box center [375, 323] width 389 height 429
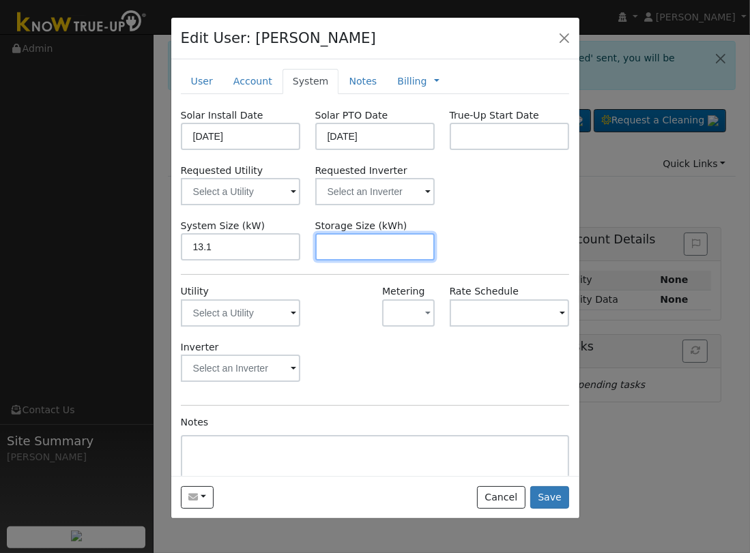
click at [338, 245] on input "text" at bounding box center [375, 246] width 120 height 27
click at [369, 257] on input "text" at bounding box center [375, 246] width 120 height 27
paste input "24.00"
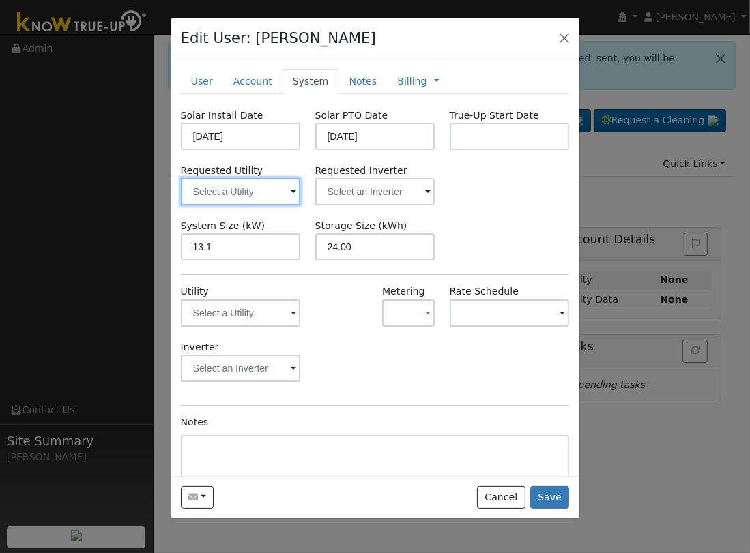
type input "24"
click at [250, 192] on input "text" at bounding box center [241, 191] width 120 height 27
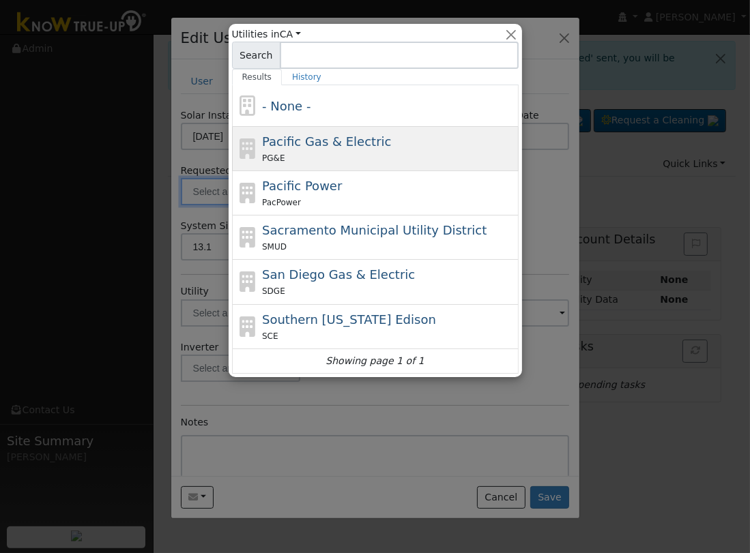
click at [282, 144] on span "Pacific Gas & Electric" at bounding box center [326, 141] width 129 height 14
type input "Pacific Gas & Electric"
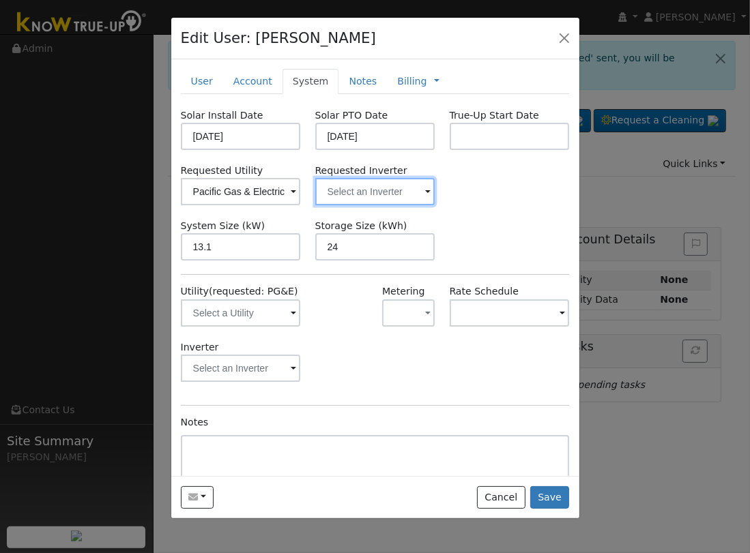
click at [347, 195] on input "text" at bounding box center [375, 191] width 120 height 27
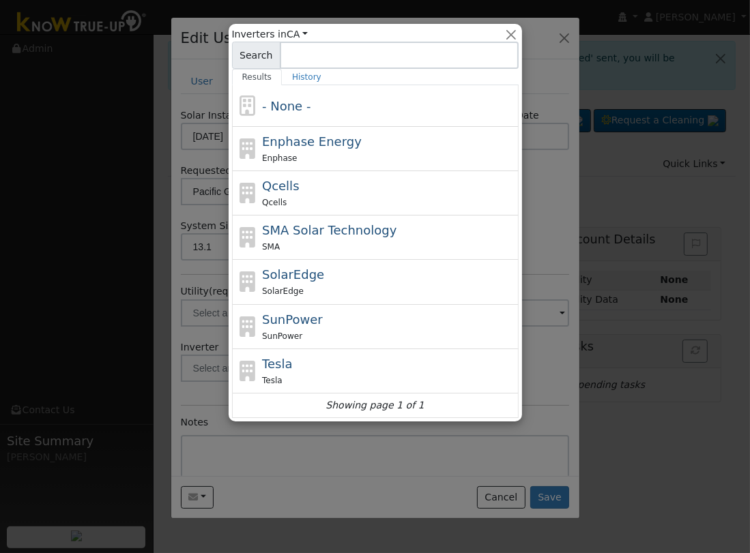
click at [551, 204] on div at bounding box center [375, 276] width 750 height 553
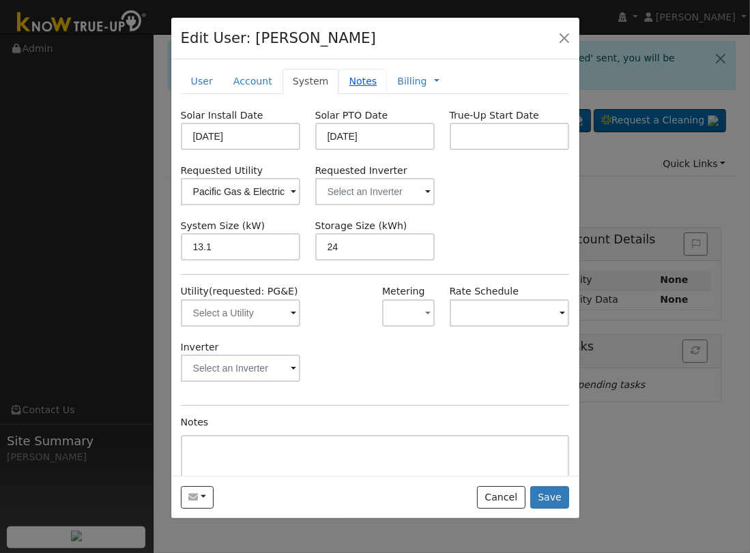
click at [347, 72] on link "Notes" at bounding box center [362, 81] width 48 height 25
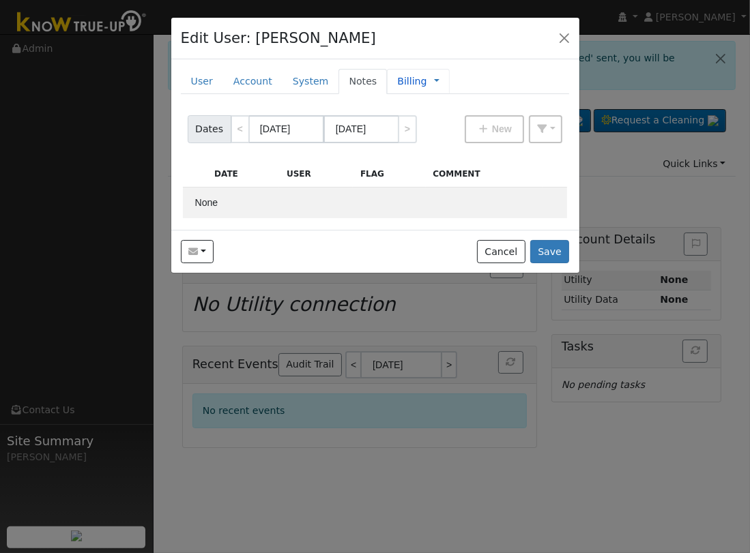
click at [420, 74] on div "Billing Management Billing Timeline" at bounding box center [418, 81] width 62 height 25
click at [405, 83] on link "Billing" at bounding box center [411, 81] width 29 height 14
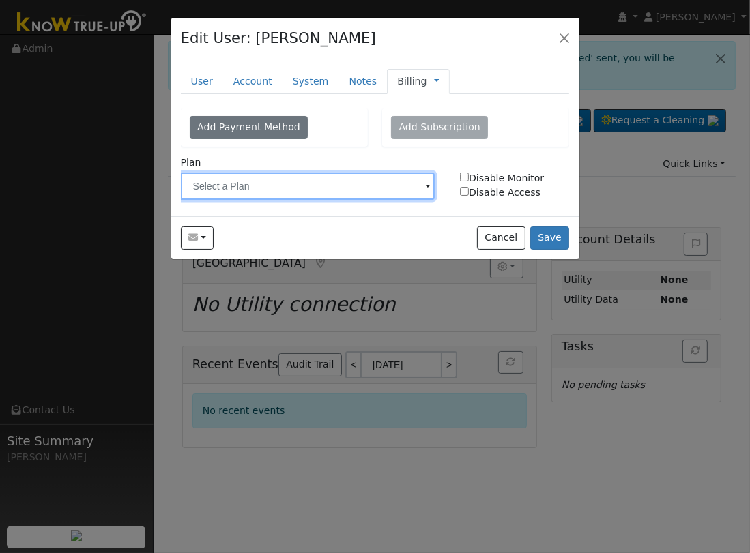
click at [324, 191] on input "text" at bounding box center [308, 186] width 255 height 27
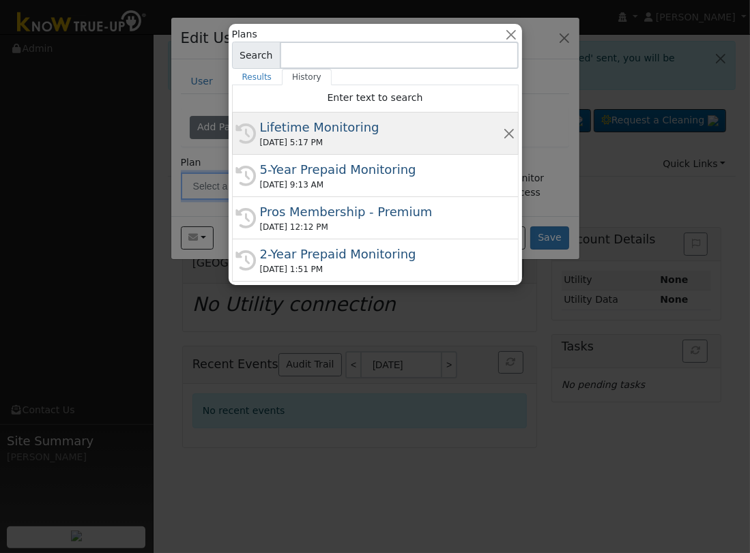
click at [345, 128] on div "Lifetime Monitoring" at bounding box center [381, 127] width 243 height 18
type input "Lifetime Monitoring"
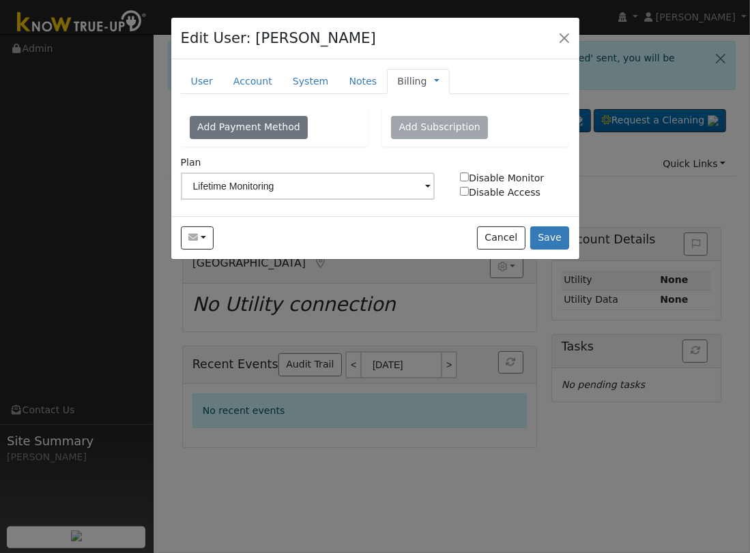
click at [397, 86] on link "Billing" at bounding box center [411, 81] width 29 height 14
click at [435, 107] on link "Management" at bounding box center [482, 105] width 95 height 19
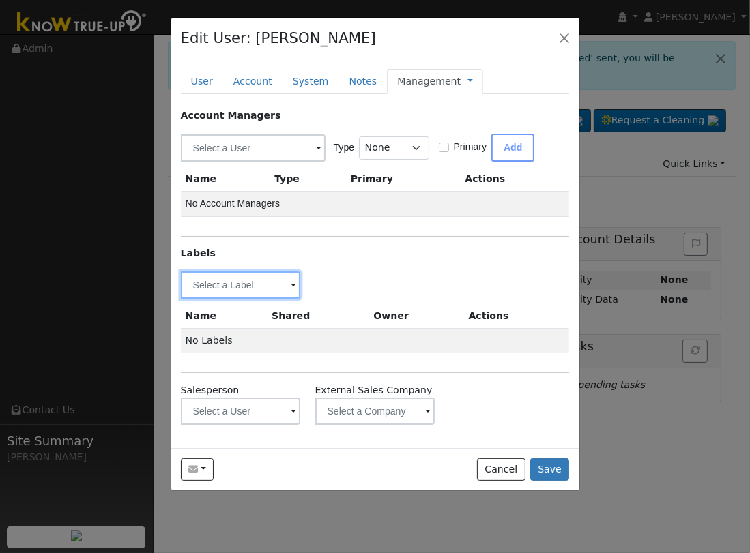
click at [209, 280] on input "text" at bounding box center [241, 285] width 120 height 27
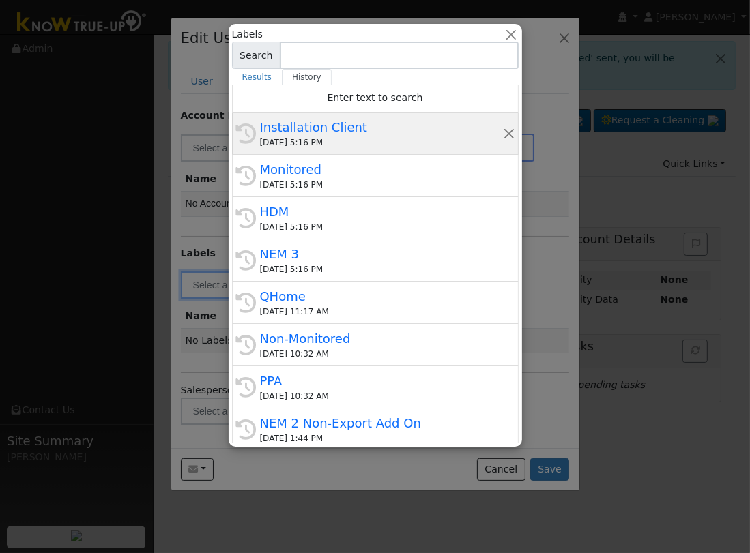
click at [309, 132] on div "Installation Client" at bounding box center [381, 127] width 243 height 18
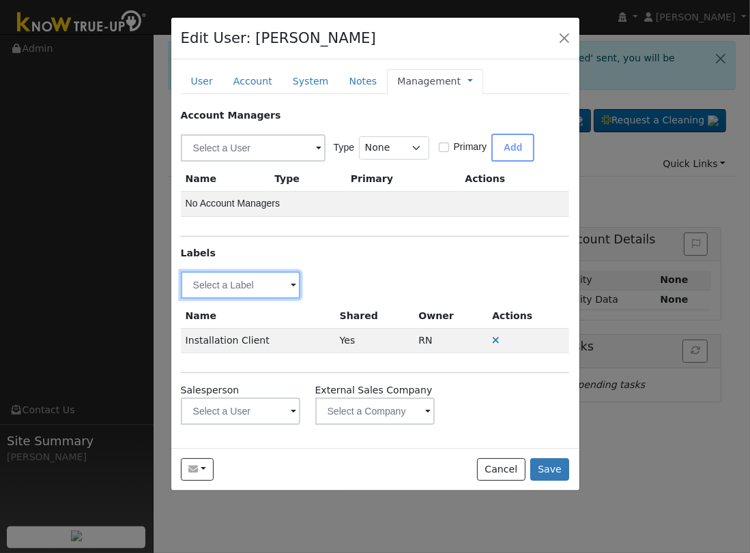
click at [237, 276] on input "text" at bounding box center [241, 285] width 120 height 27
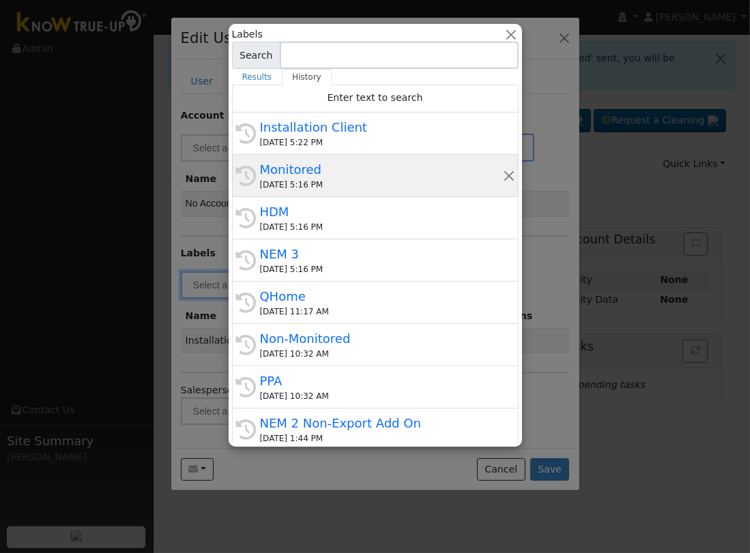
click at [322, 179] on div "09/23/2025 5:16 PM" at bounding box center [381, 185] width 243 height 12
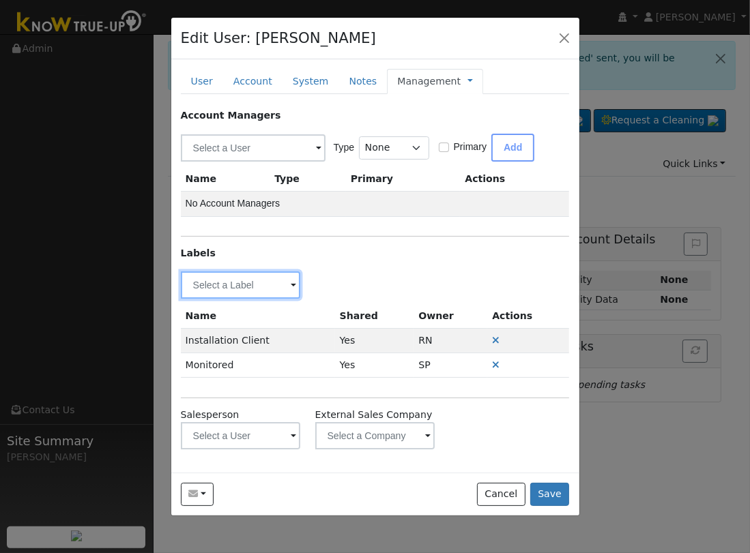
click at [259, 285] on input "text" at bounding box center [241, 285] width 120 height 27
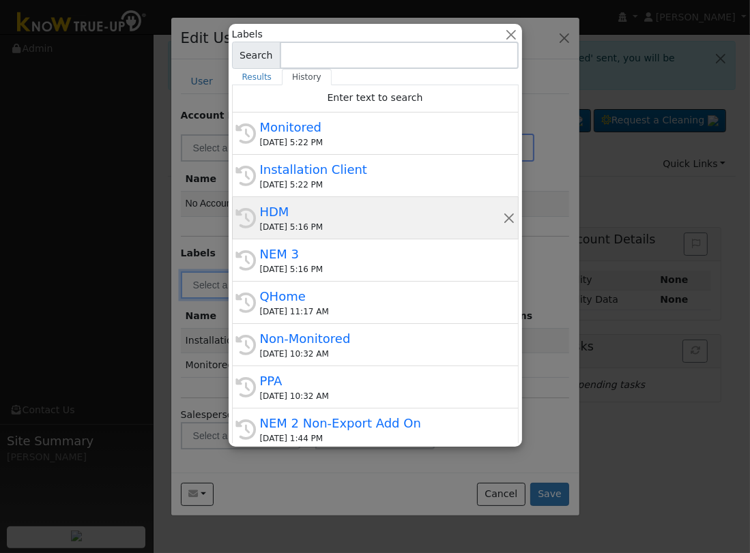
click at [368, 219] on div "HDM" at bounding box center [381, 212] width 243 height 18
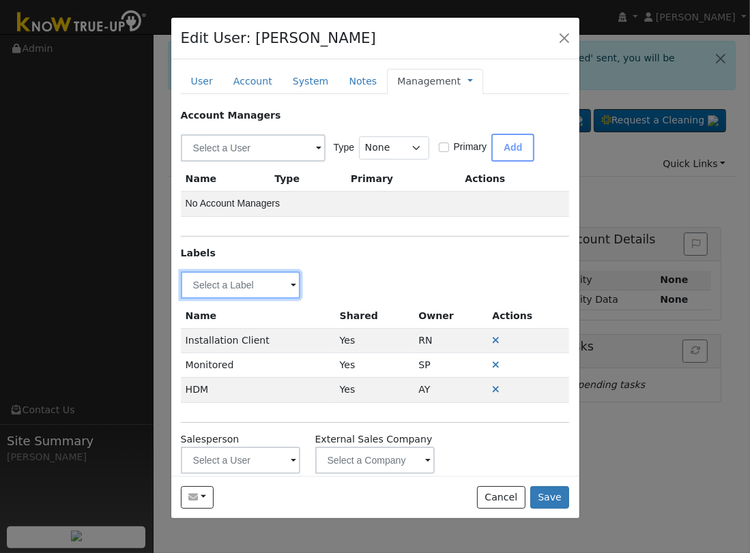
click at [275, 285] on input "text" at bounding box center [241, 285] width 120 height 27
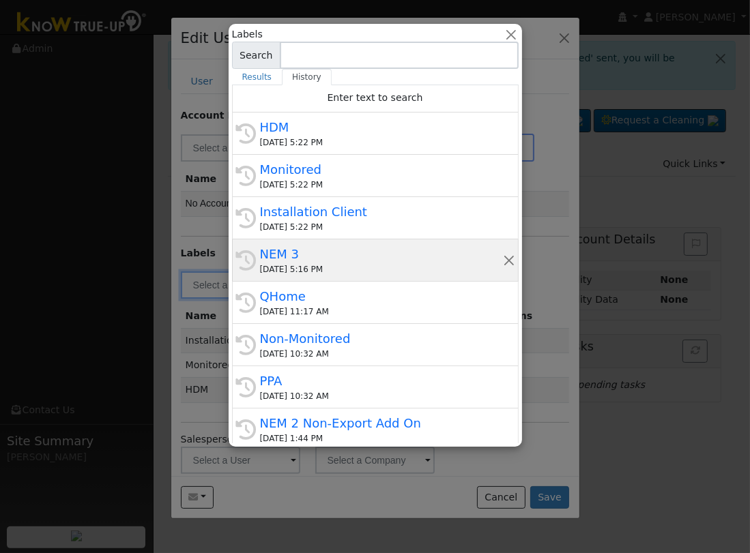
click at [307, 252] on div "NEM 3" at bounding box center [381, 254] width 243 height 18
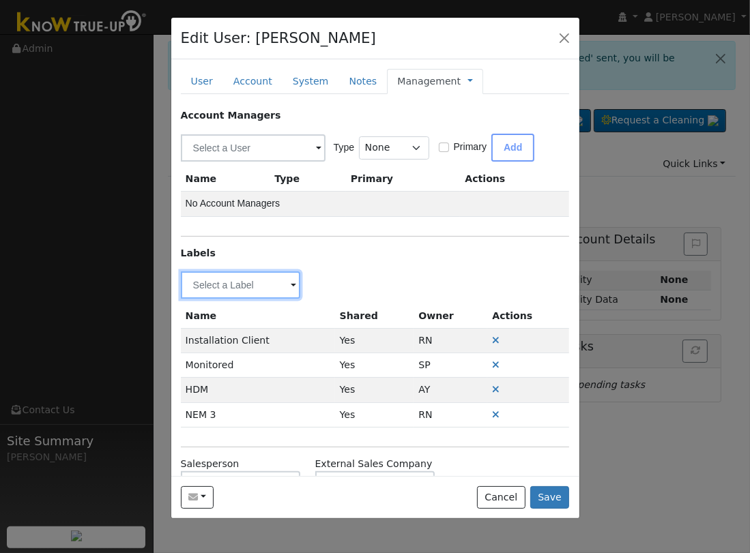
click at [233, 287] on input "text" at bounding box center [241, 285] width 120 height 27
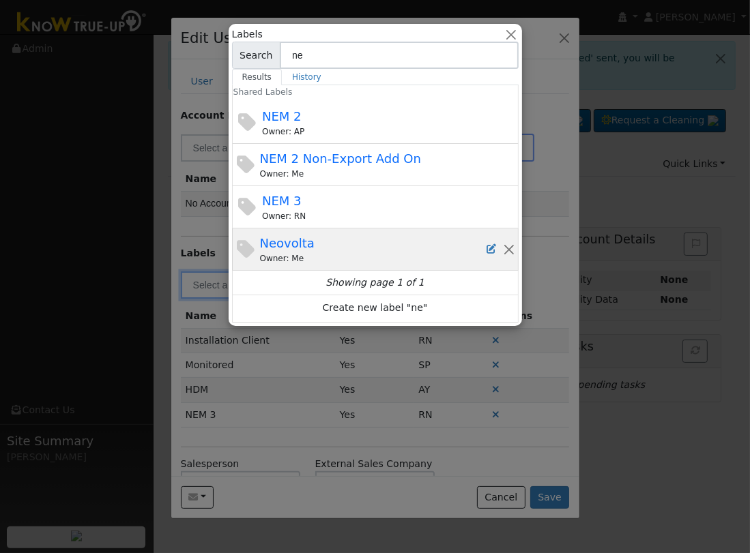
type input "ne"
click at [319, 238] on div "Neovolta Owner: Me" at bounding box center [373, 249] width 227 height 31
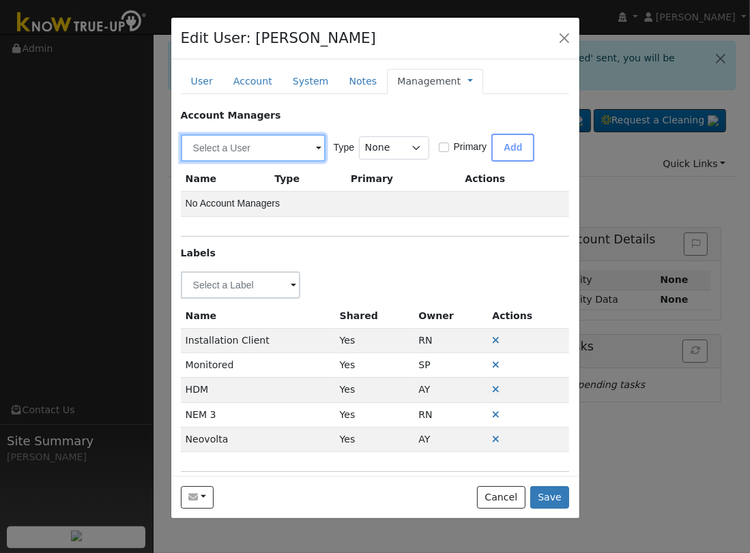
click at [242, 149] on input "text" at bounding box center [253, 147] width 145 height 27
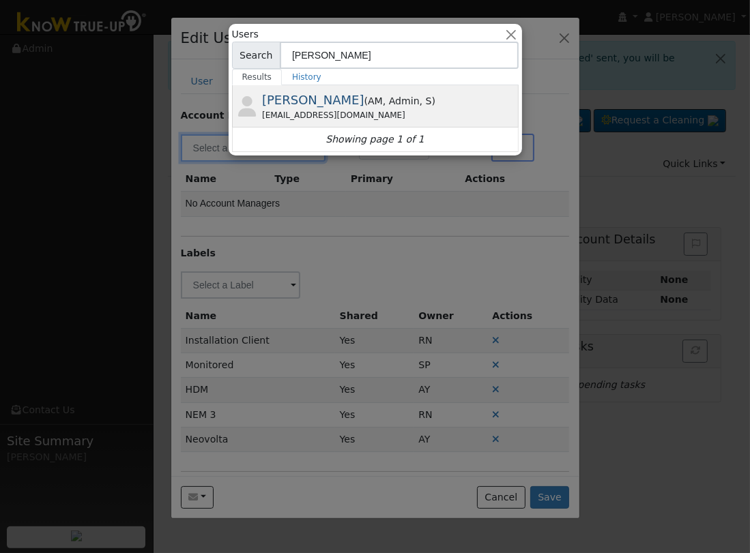
type input "Eric"
click at [317, 99] on span "Eric Cisneros" at bounding box center [313, 100] width 102 height 14
type input "Eric Cisneros"
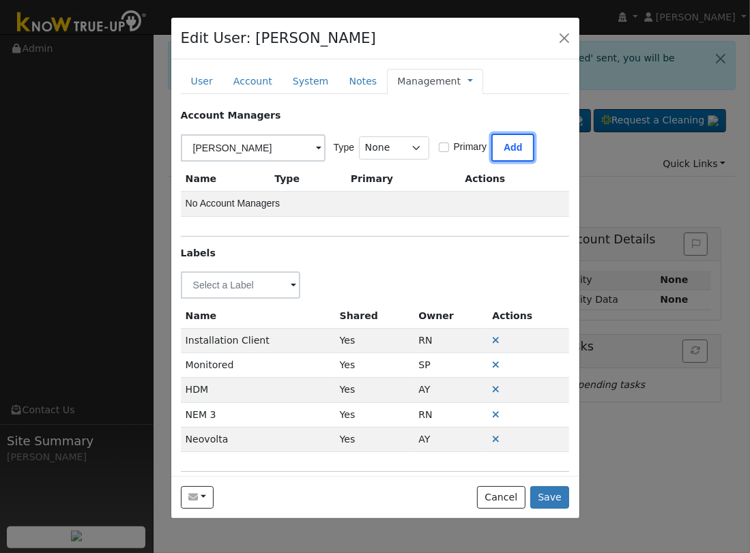
click at [514, 145] on button "Add" at bounding box center [512, 148] width 43 height 28
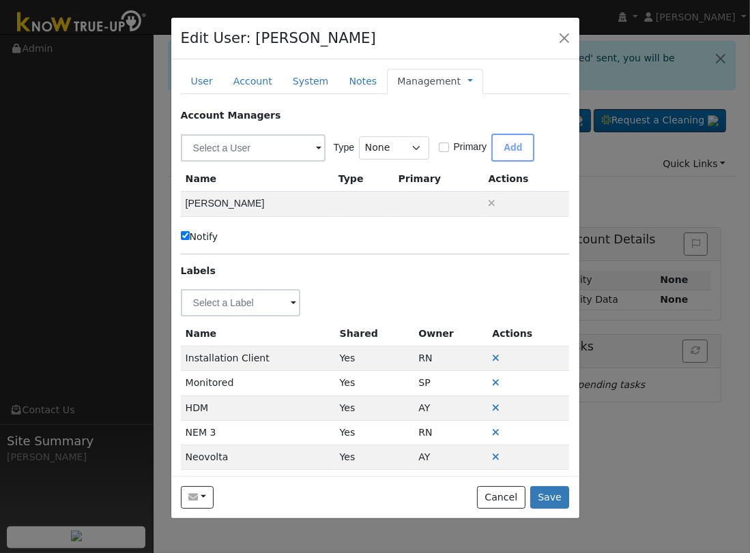
click at [197, 235] on label "Notify" at bounding box center [200, 237] width 38 height 14
click at [190, 235] on input "Notify" at bounding box center [185, 235] width 9 height 9
checkbox input "false"
click at [553, 501] on button "Save" at bounding box center [550, 498] width 40 height 23
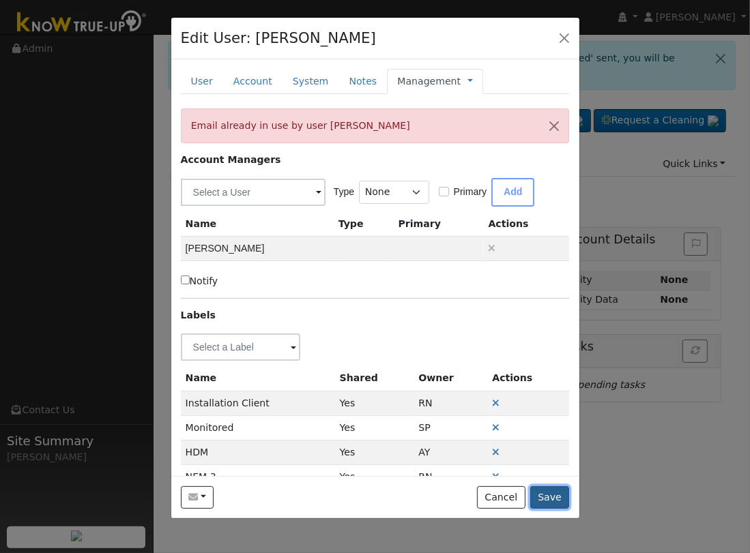
click at [551, 503] on button "Save" at bounding box center [550, 498] width 40 height 23
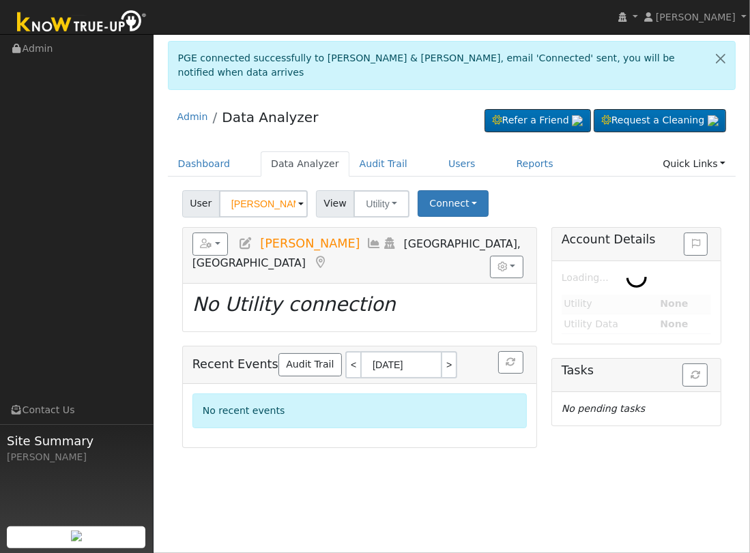
type input "Raquel & Joshua Calderon"
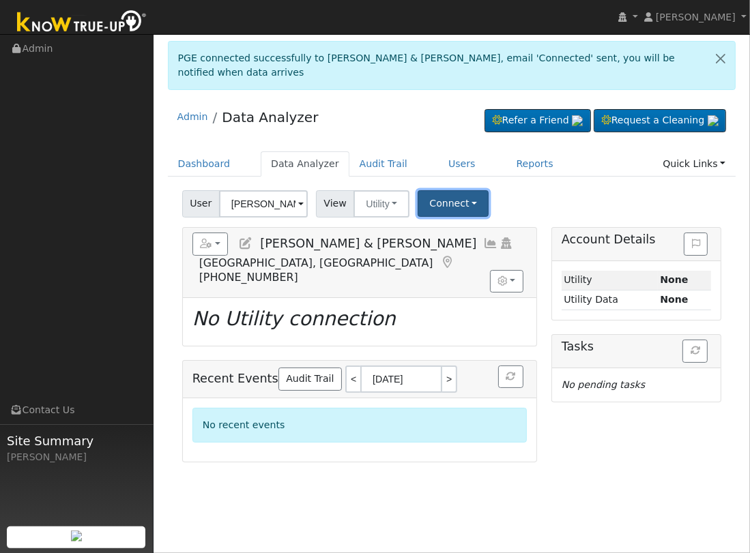
click at [437, 197] on button "Connect" at bounding box center [453, 203] width 71 height 27
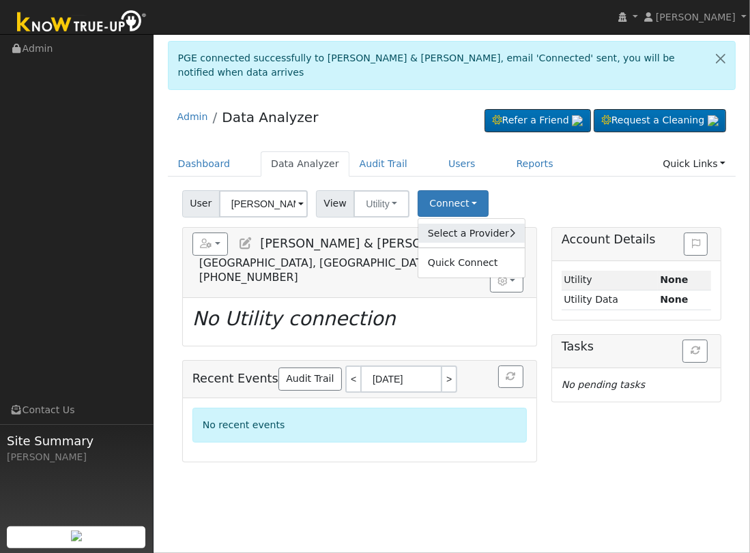
click at [457, 224] on link "Select a Provider" at bounding box center [471, 233] width 106 height 19
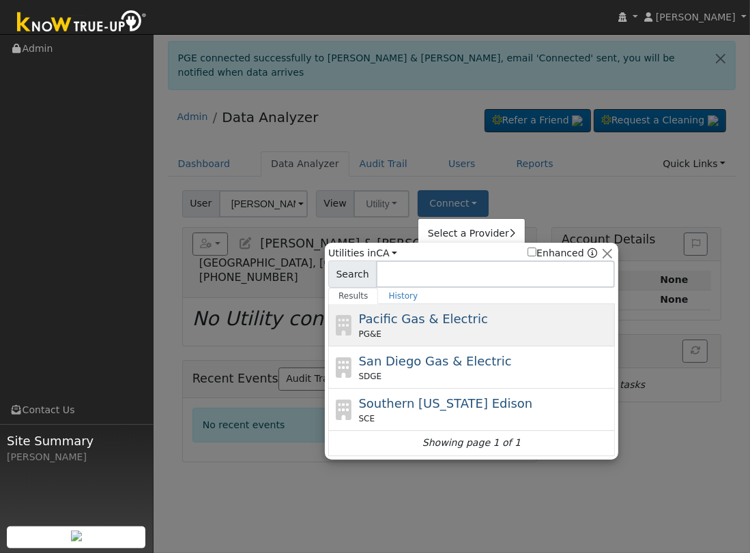
click at [416, 328] on div "PG&E" at bounding box center [485, 334] width 253 height 12
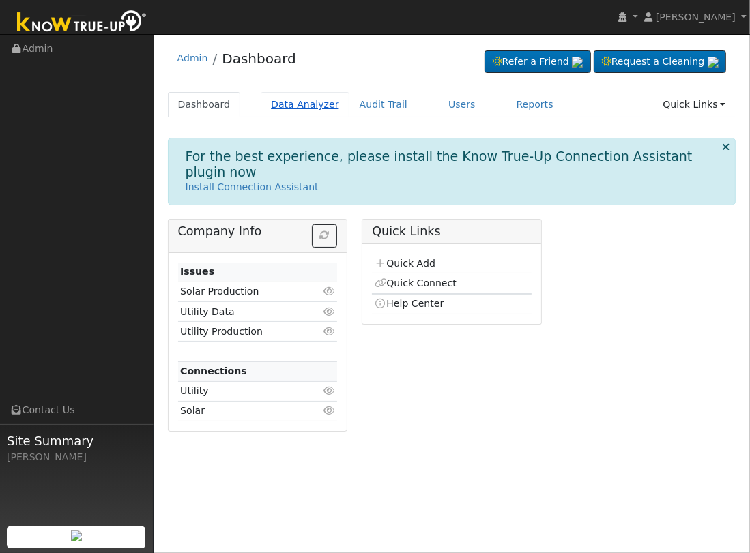
click at [291, 101] on link "Data Analyzer" at bounding box center [305, 104] width 89 height 25
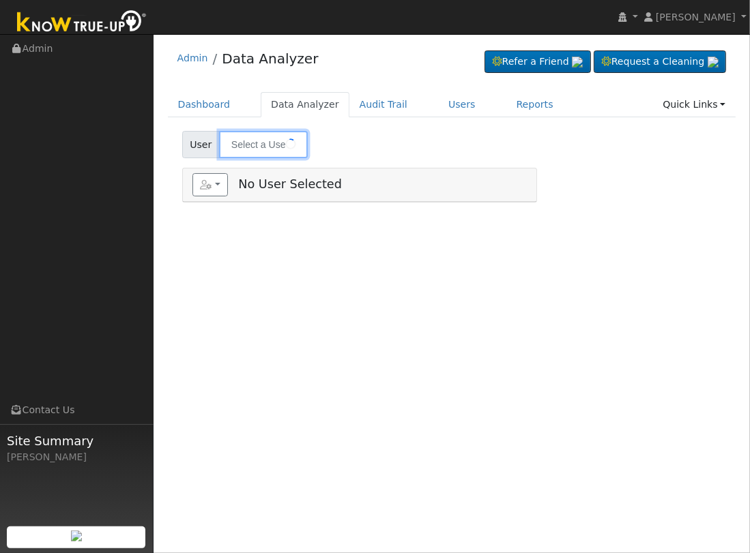
type input "[PERSON_NAME]"
click at [245, 154] on input "[PERSON_NAME]" at bounding box center [263, 144] width 89 height 27
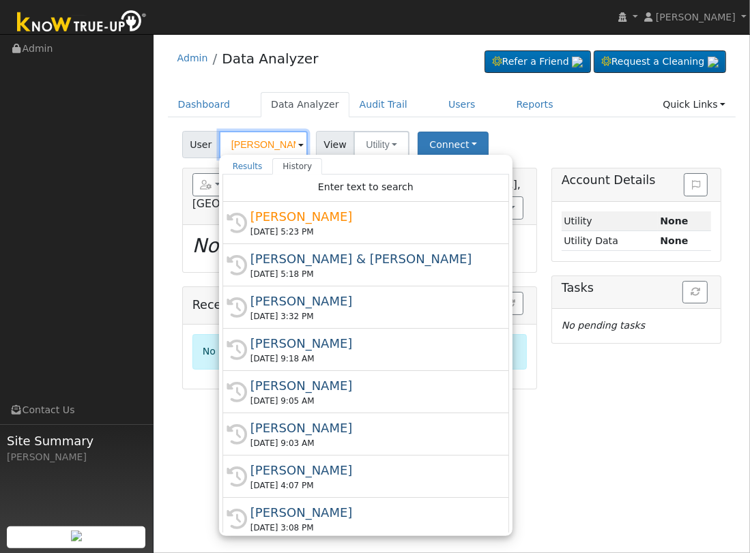
click at [281, 146] on input "[PERSON_NAME]" at bounding box center [263, 144] width 89 height 27
click at [287, 145] on input "[PERSON_NAME]" at bounding box center [263, 144] width 89 height 27
drag, startPoint x: 273, startPoint y: 146, endPoint x: 290, endPoint y: 143, distance: 17.4
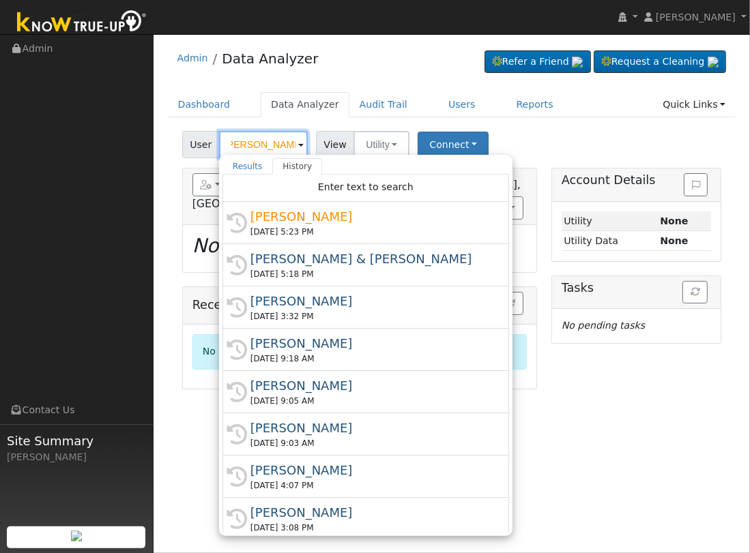
click at [290, 143] on input "Raquel Calderon" at bounding box center [263, 144] width 89 height 27
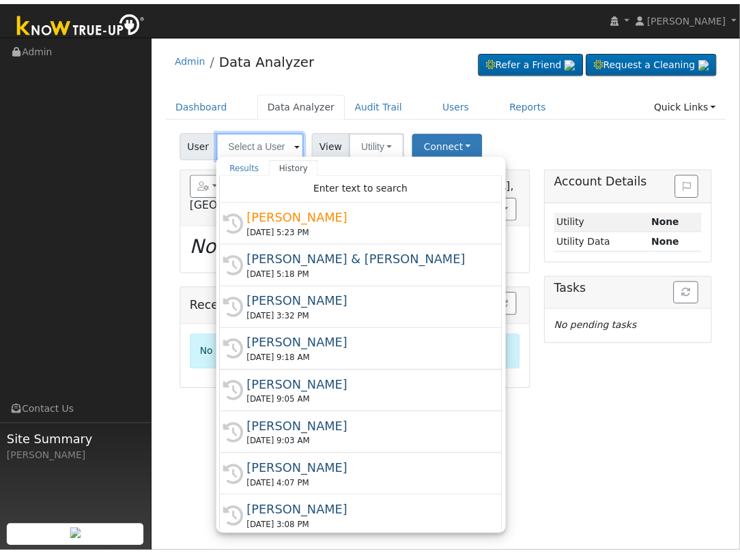
scroll to position [0, 0]
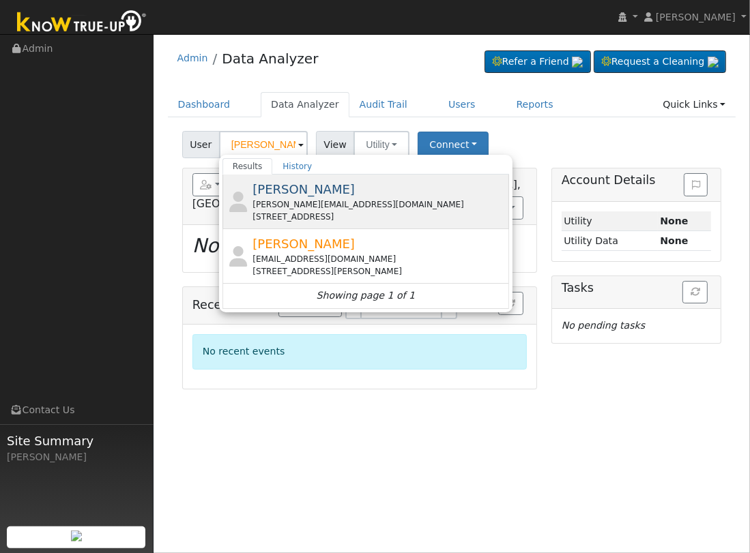
click at [312, 195] on span "Raquel Godoy" at bounding box center [303, 189] width 102 height 14
type input "Raquel Godoy"
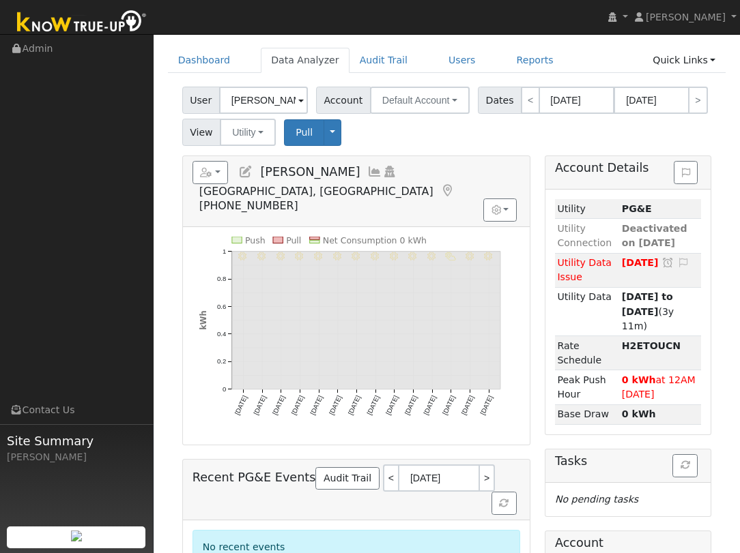
scroll to position [68, 0]
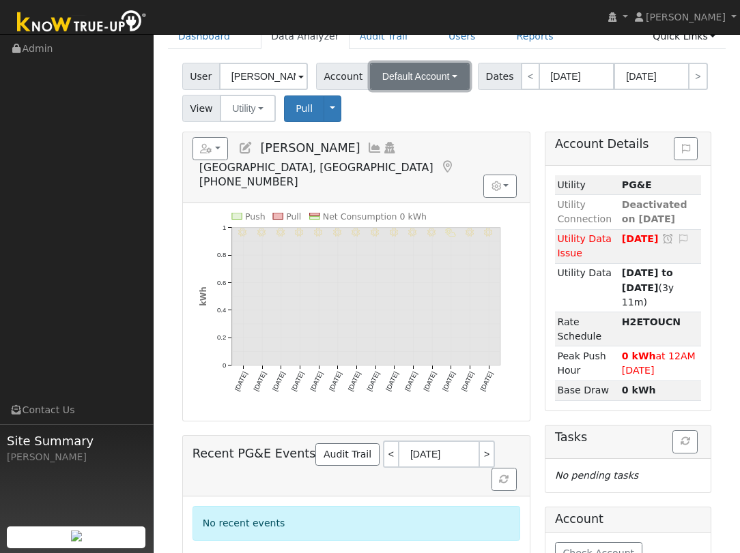
click at [388, 75] on span "Default Account" at bounding box center [416, 76] width 68 height 11
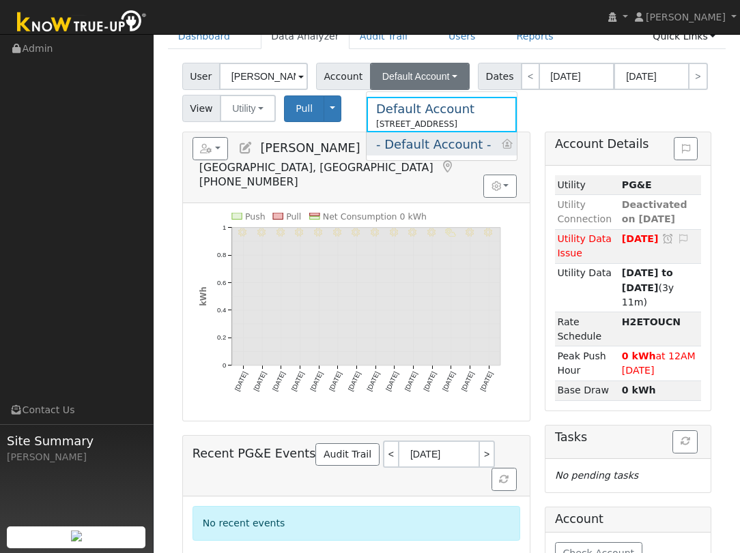
click at [401, 147] on div "- Default Account -" at bounding box center [433, 144] width 115 height 18
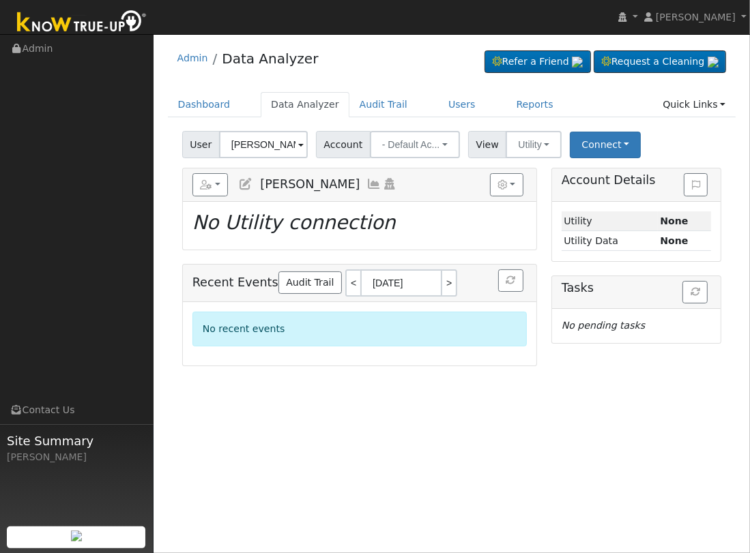
click at [248, 190] on link at bounding box center [245, 184] width 15 height 14
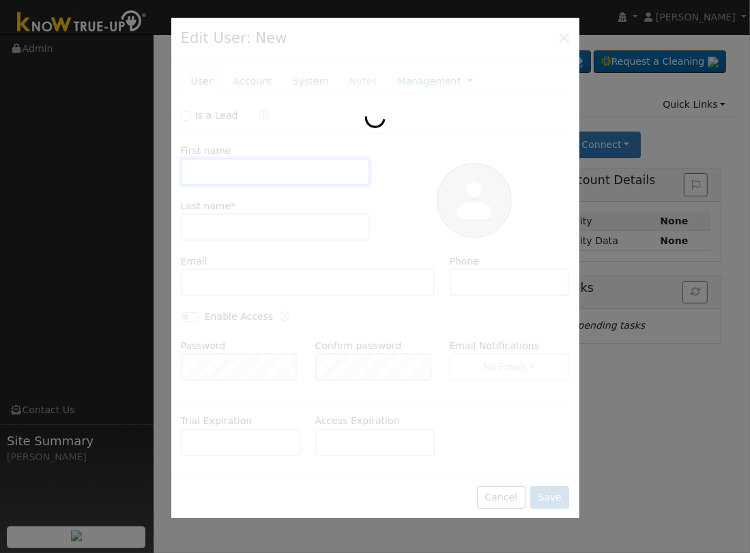
type input "Raquel"
type input "Godoy"
type input "raquel.godoy10@yahoo.com"
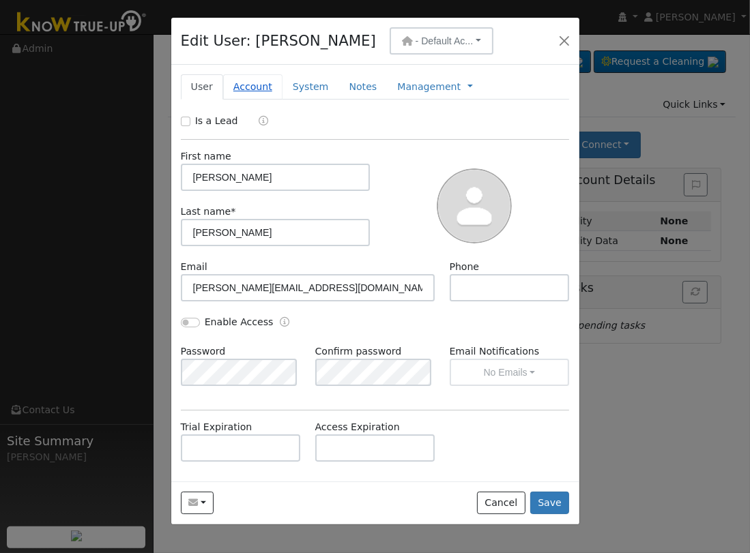
click at [261, 88] on link "Account" at bounding box center [252, 86] width 59 height 25
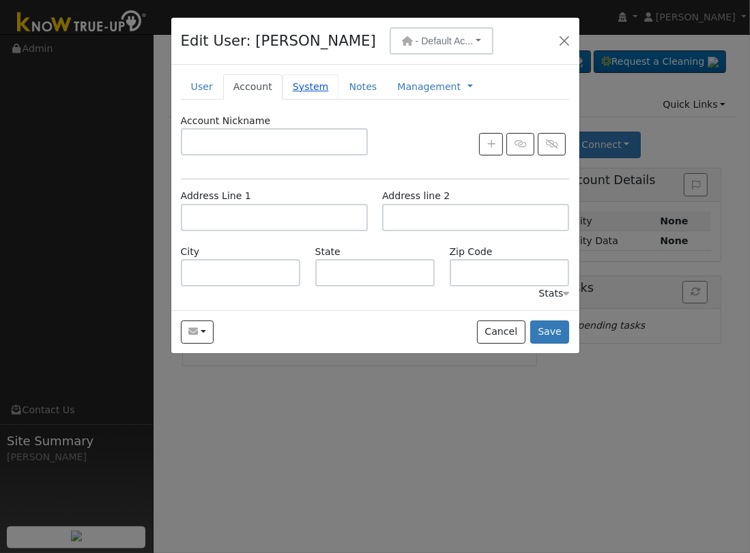
click at [297, 88] on link "System" at bounding box center [311, 86] width 57 height 25
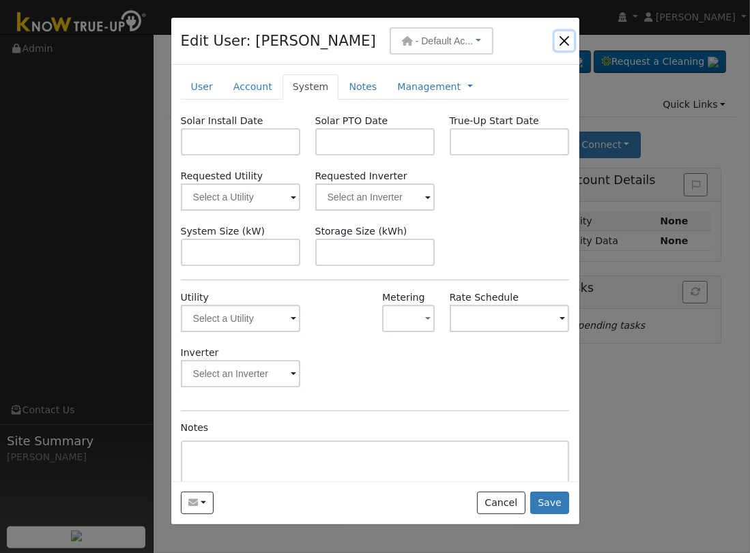
click at [569, 44] on button "button" at bounding box center [564, 40] width 19 height 19
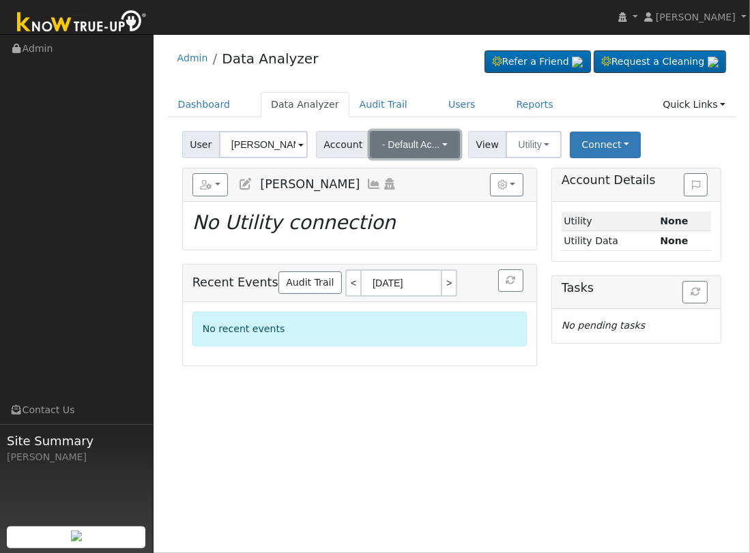
click at [382, 140] on span "- Default Ac..." at bounding box center [411, 144] width 58 height 11
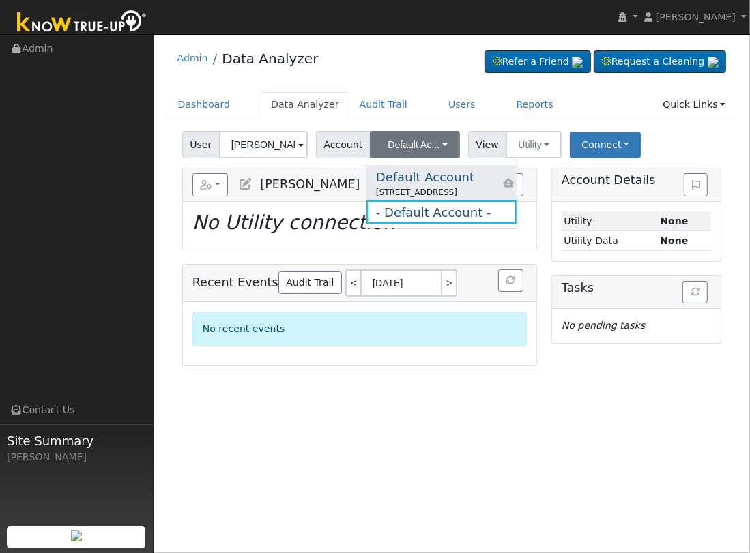
click at [514, 180] on icon at bounding box center [508, 183] width 12 height 10
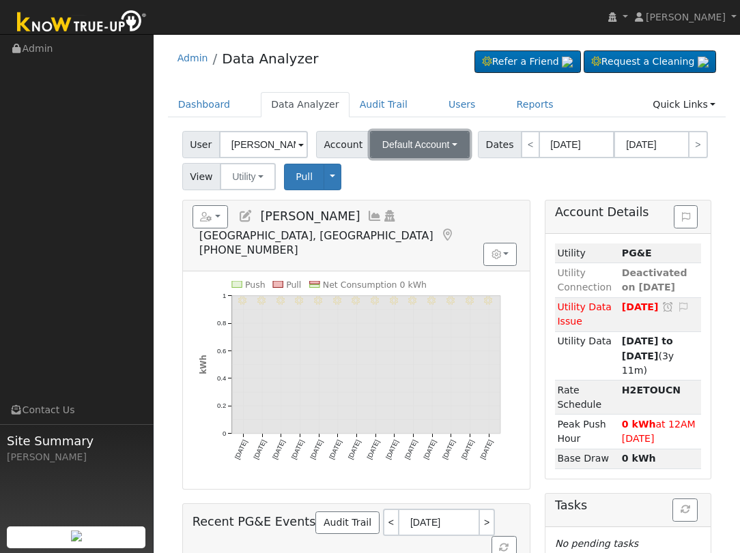
click at [388, 151] on button "Default Account" at bounding box center [420, 144] width 100 height 27
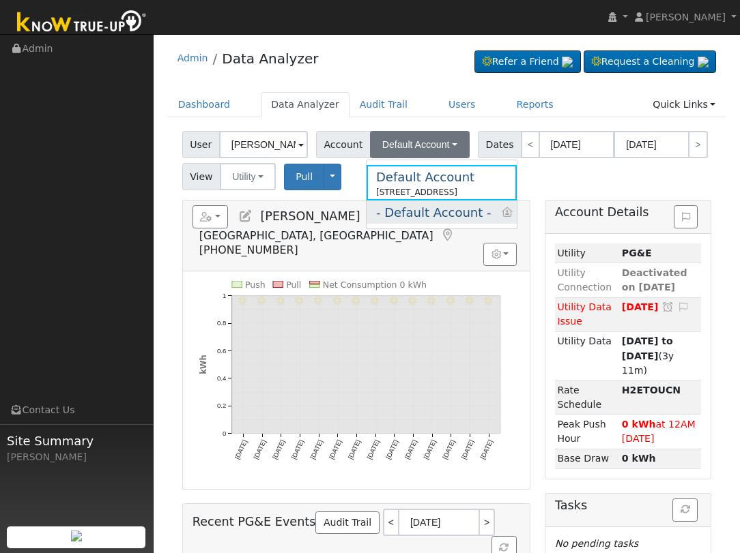
click at [500, 216] on link "- Default Account -" at bounding box center [441, 212] width 150 height 23
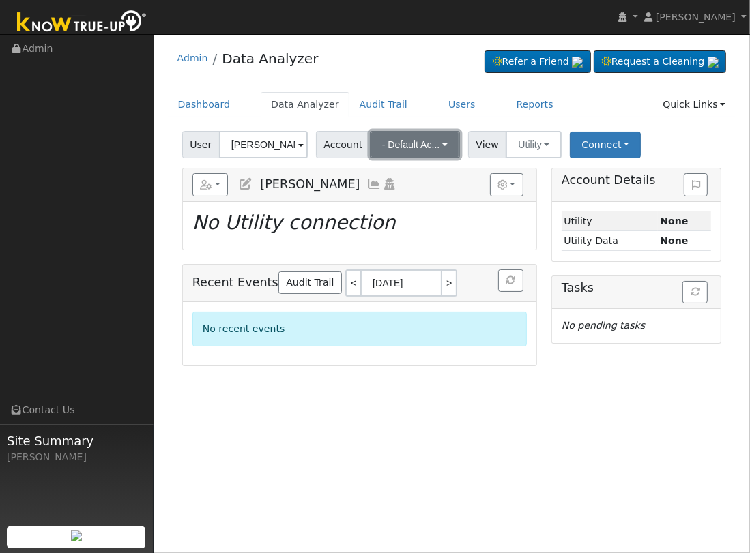
click at [418, 142] on span "- Default Ac..." at bounding box center [411, 144] width 58 height 11
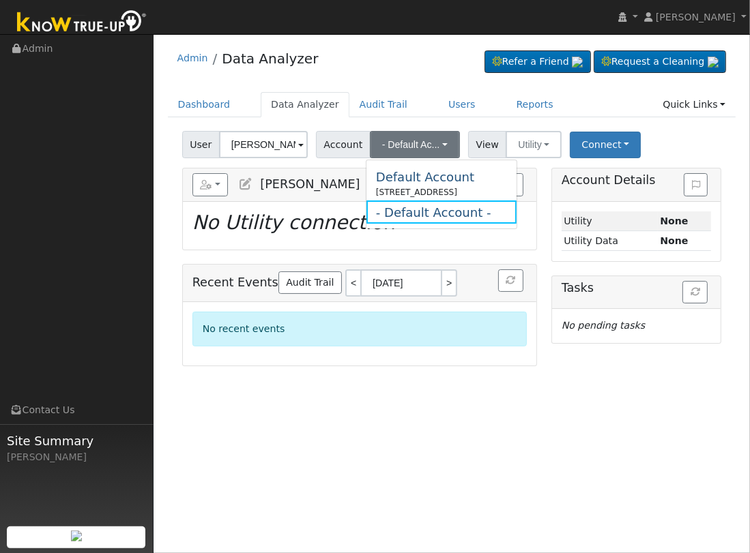
click at [243, 182] on icon at bounding box center [245, 184] width 15 height 12
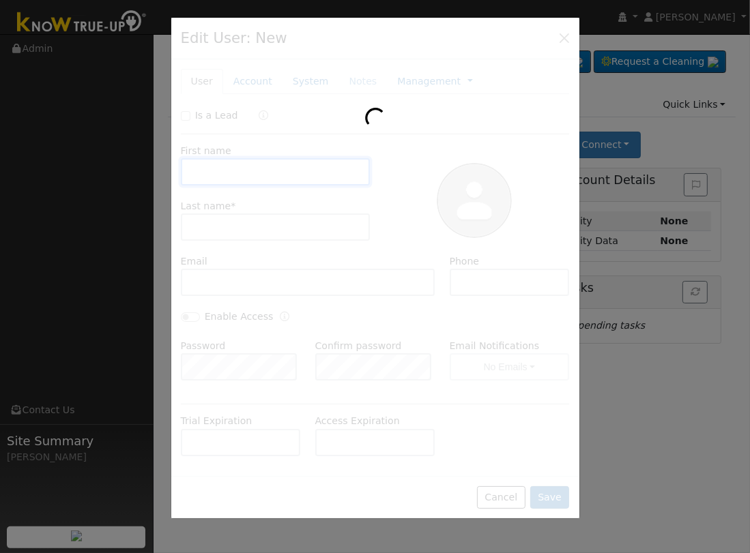
type input "Raquel"
type input "Godoy"
type input "raquel.godoy10@yahoo.com"
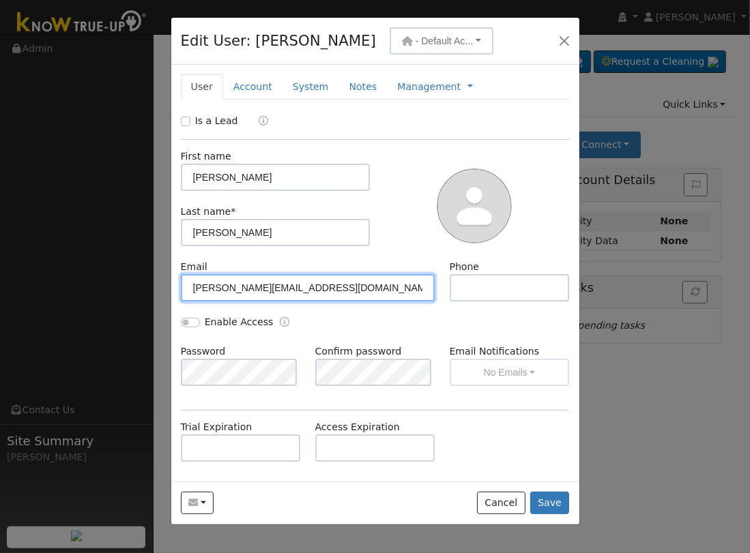
drag, startPoint x: 334, startPoint y: 289, endPoint x: 185, endPoint y: 296, distance: 148.9
click at [185, 296] on input "raquel.godoy10@yahoo.com" at bounding box center [308, 287] width 255 height 27
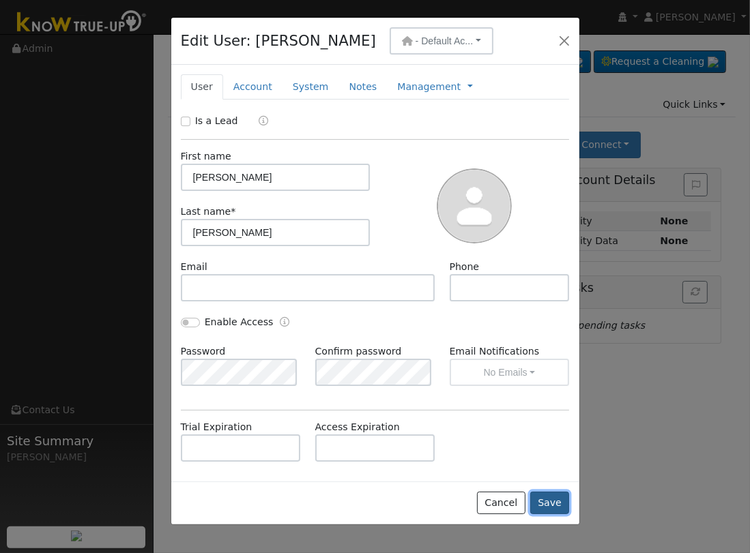
click at [555, 500] on button "Save" at bounding box center [550, 503] width 40 height 23
